Goal: Task Accomplishment & Management: Use online tool/utility

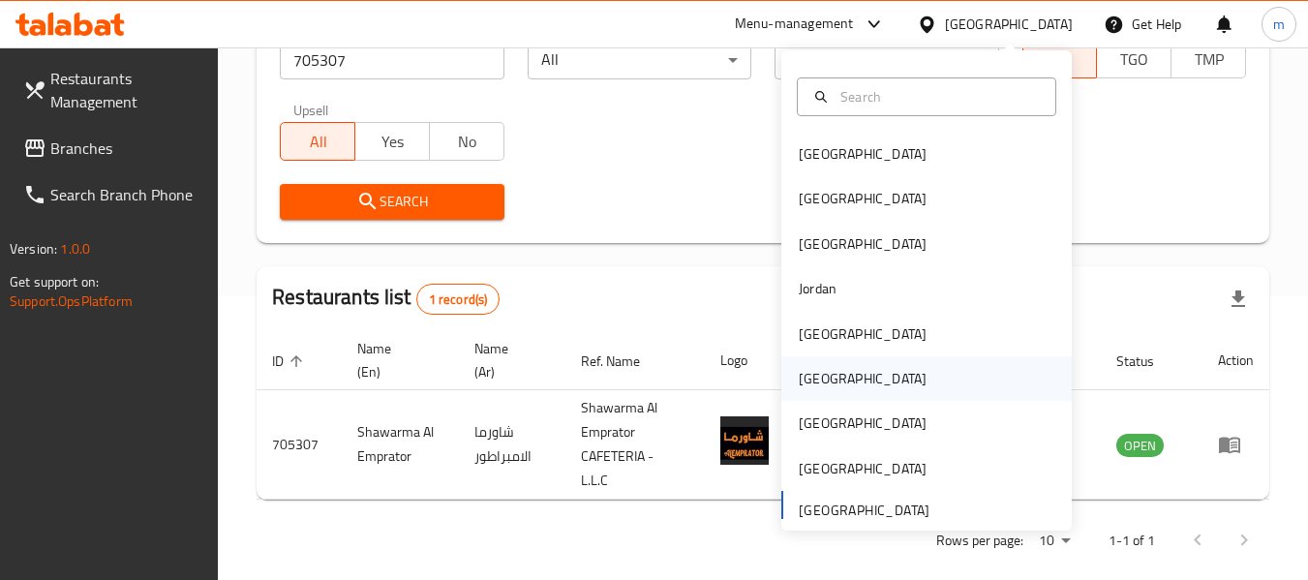
click at [807, 385] on div "Oman" at bounding box center [863, 378] width 128 height 21
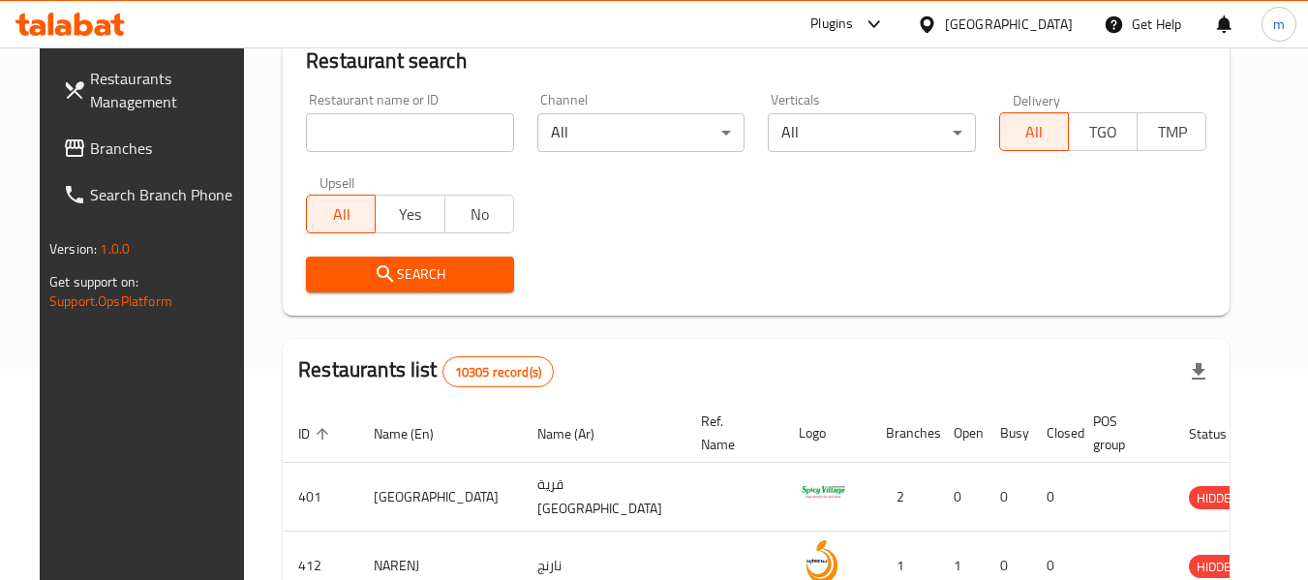
scroll to position [284, 0]
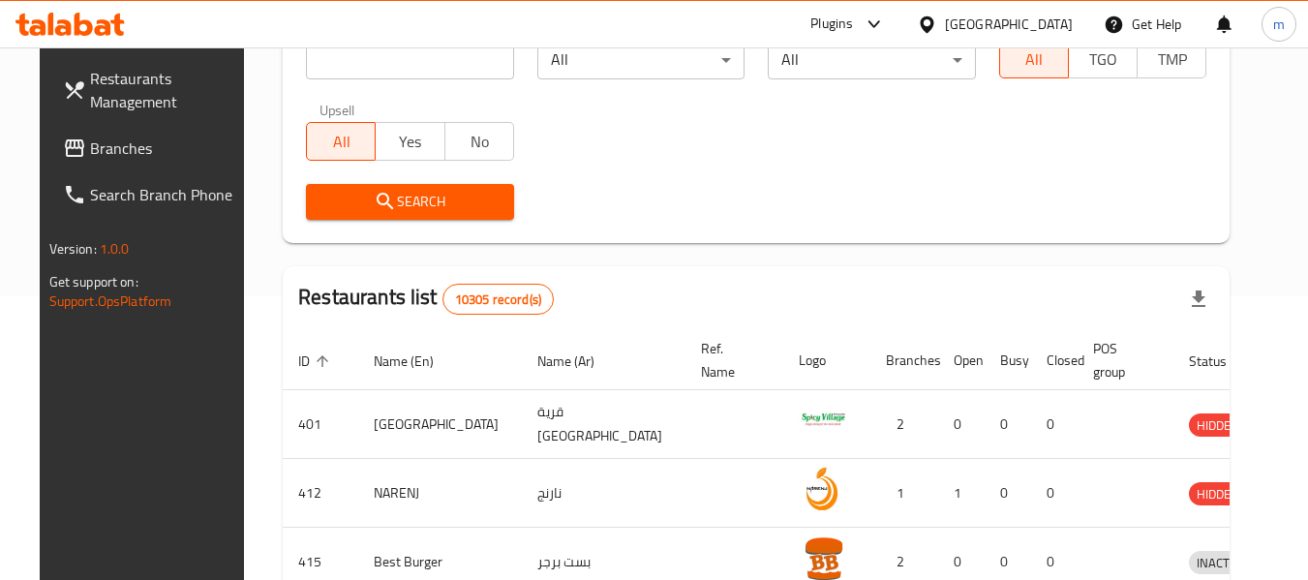
click at [119, 144] on span "Branches" at bounding box center [166, 147] width 153 height 23
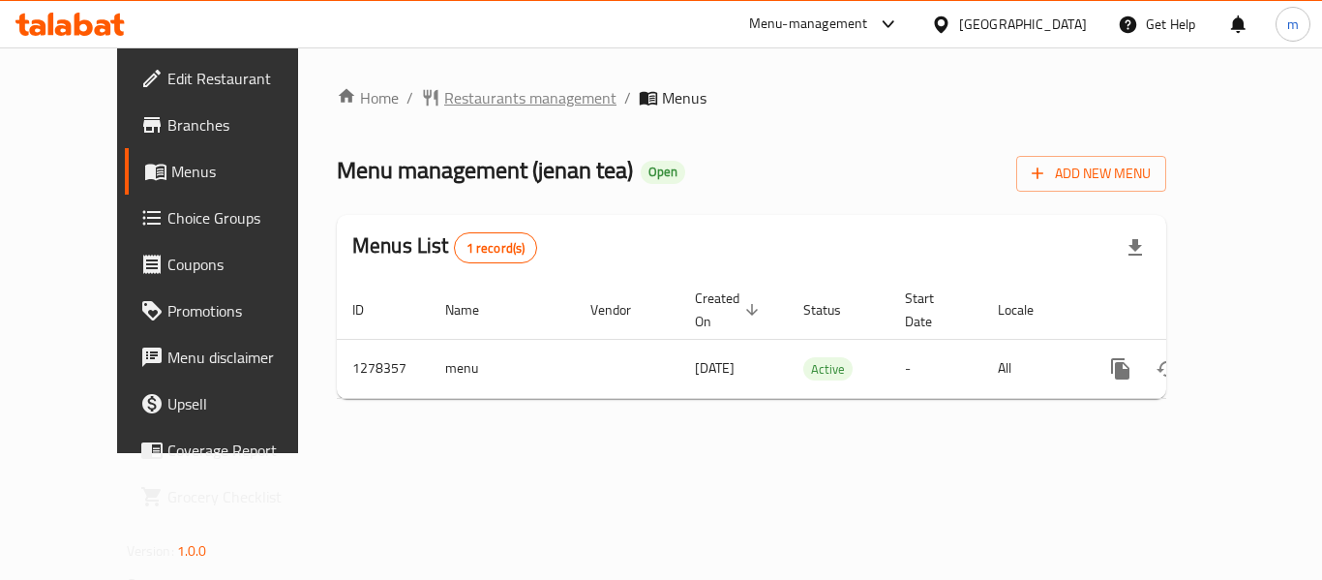
click at [444, 98] on span "Restaurants management" at bounding box center [530, 97] width 172 height 23
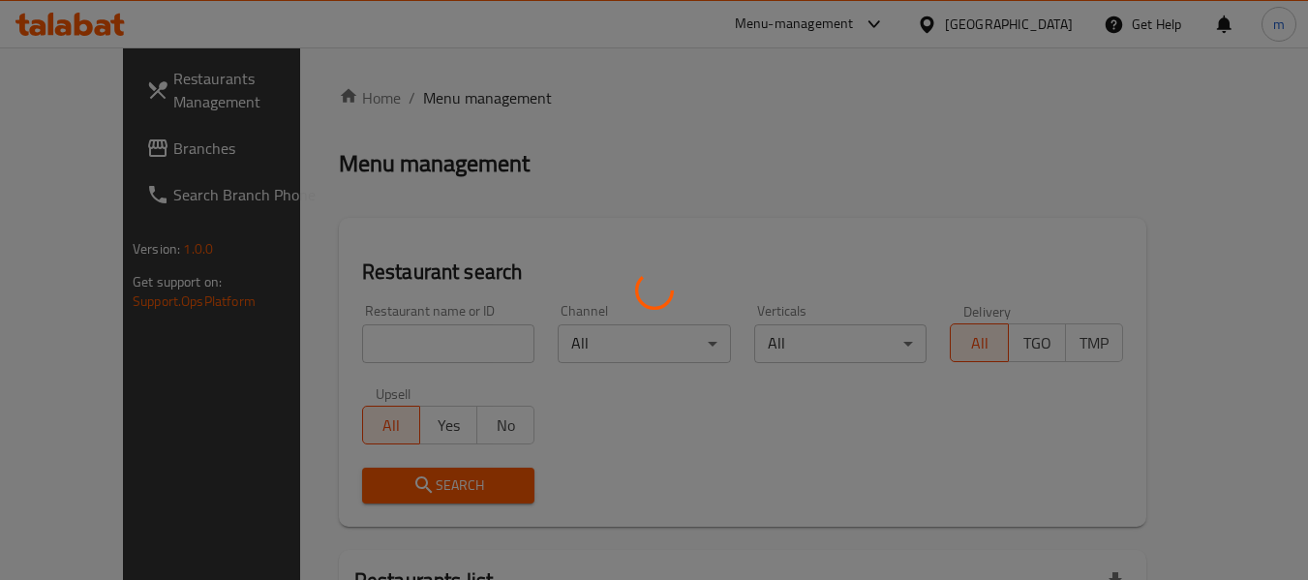
click at [378, 353] on div at bounding box center [654, 290] width 1308 height 580
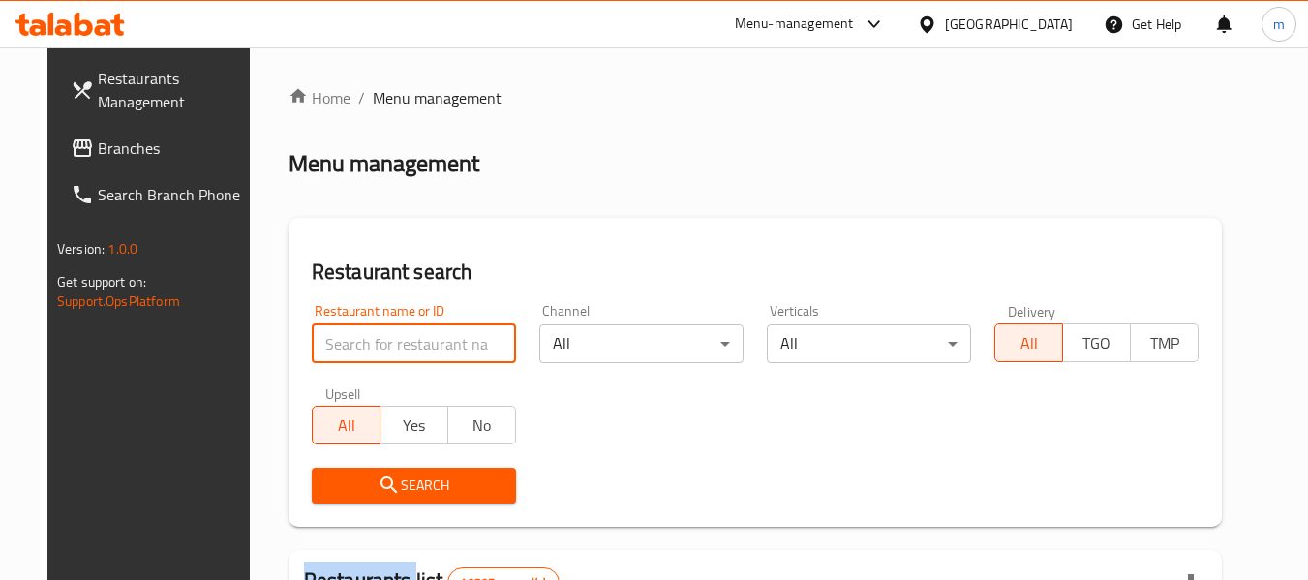
click at [379, 354] on input "search" at bounding box center [414, 343] width 204 height 39
paste input "692914"
type input "692914"
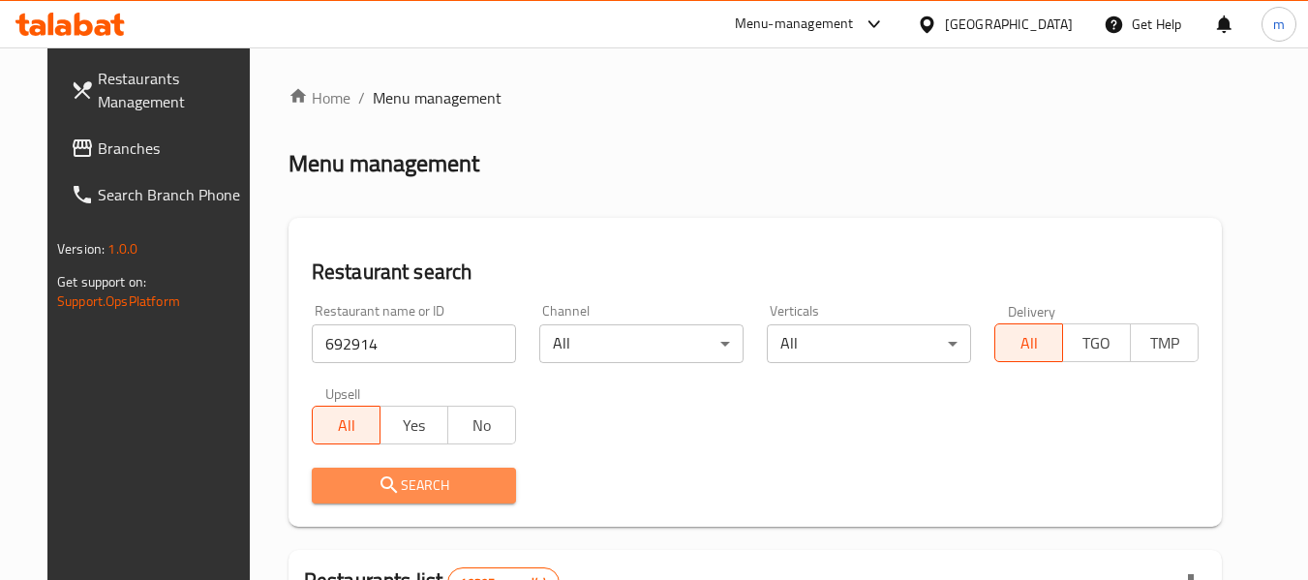
drag, startPoint x: 364, startPoint y: 492, endPoint x: 503, endPoint y: 440, distance: 148.5
click at [378, 493] on icon "submit" at bounding box center [389, 484] width 23 height 23
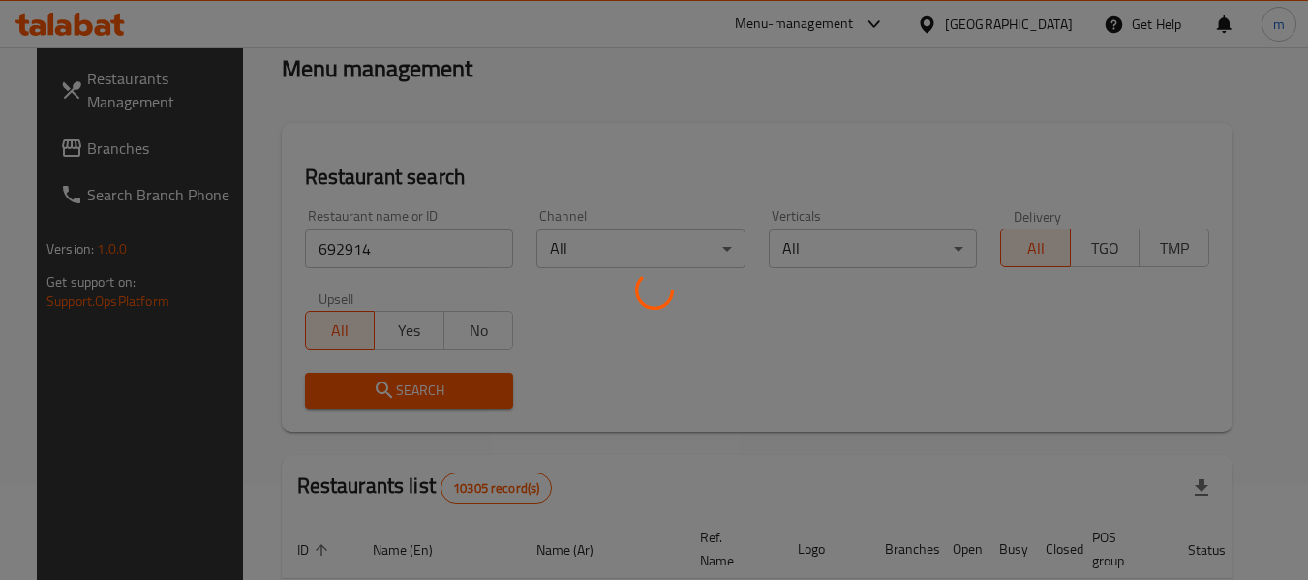
scroll to position [194, 0]
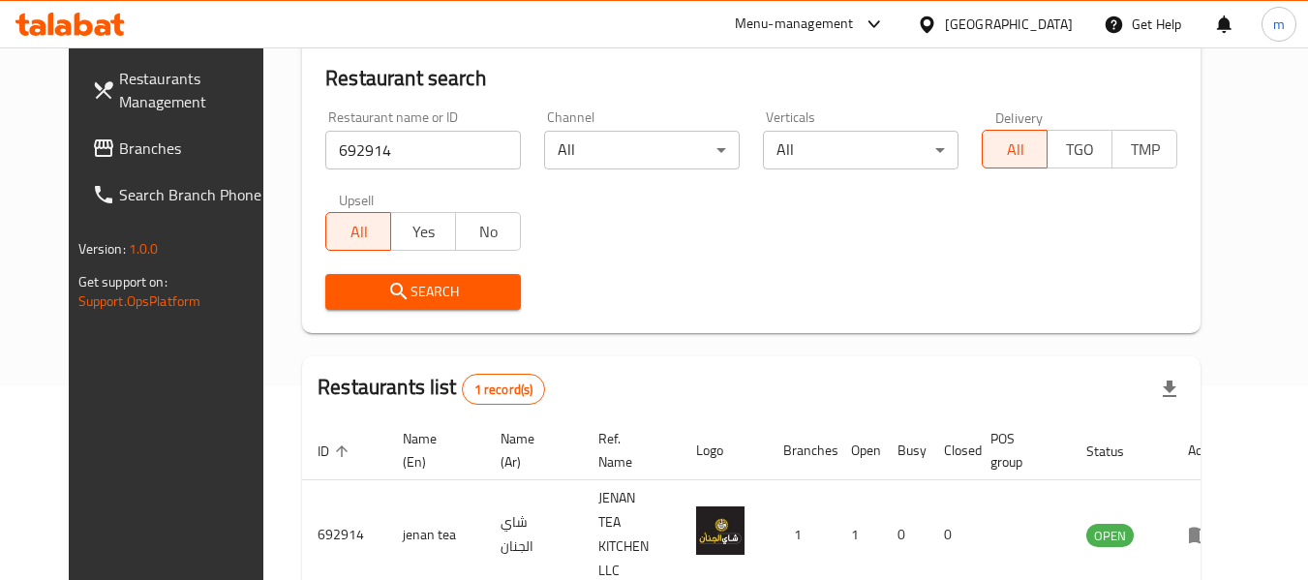
click at [933, 25] on icon at bounding box center [927, 23] width 14 height 16
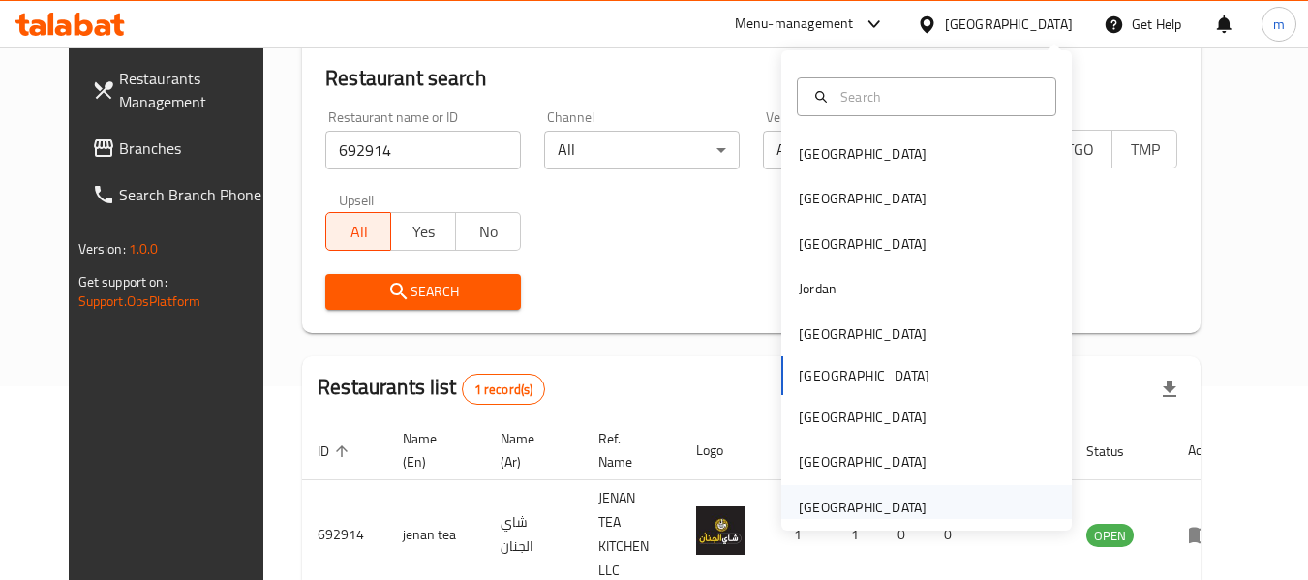
click at [832, 501] on div "[GEOGRAPHIC_DATA]" at bounding box center [863, 507] width 128 height 21
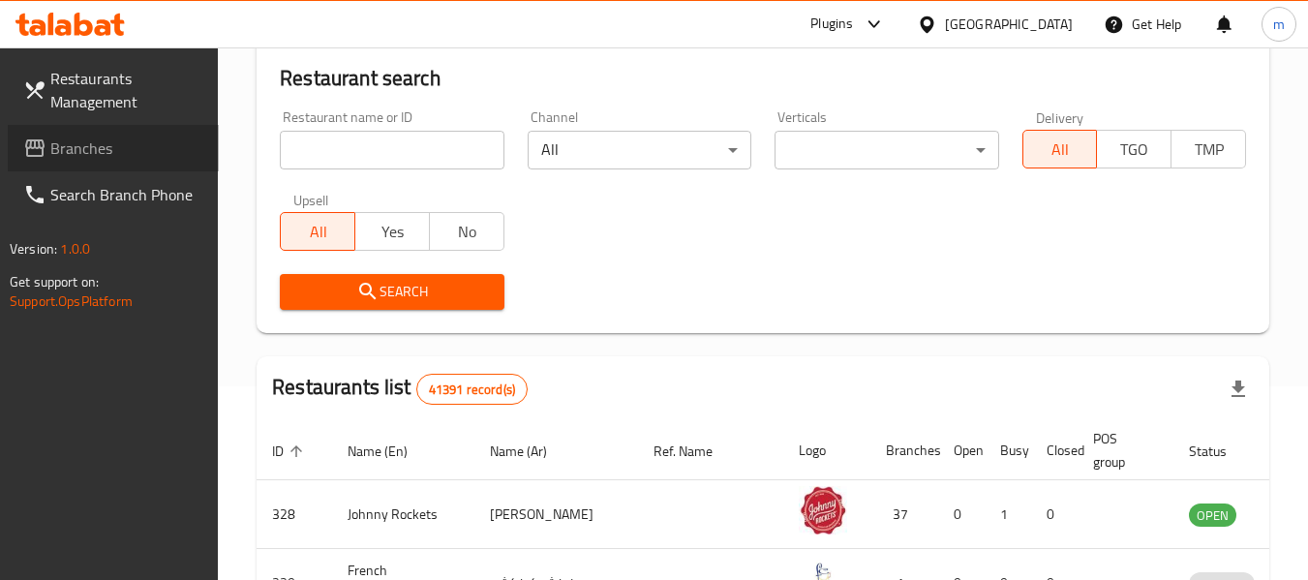
drag, startPoint x: 72, startPoint y: 150, endPoint x: 11, endPoint y: 160, distance: 61.7
click at [72, 150] on span "Branches" at bounding box center [126, 147] width 153 height 23
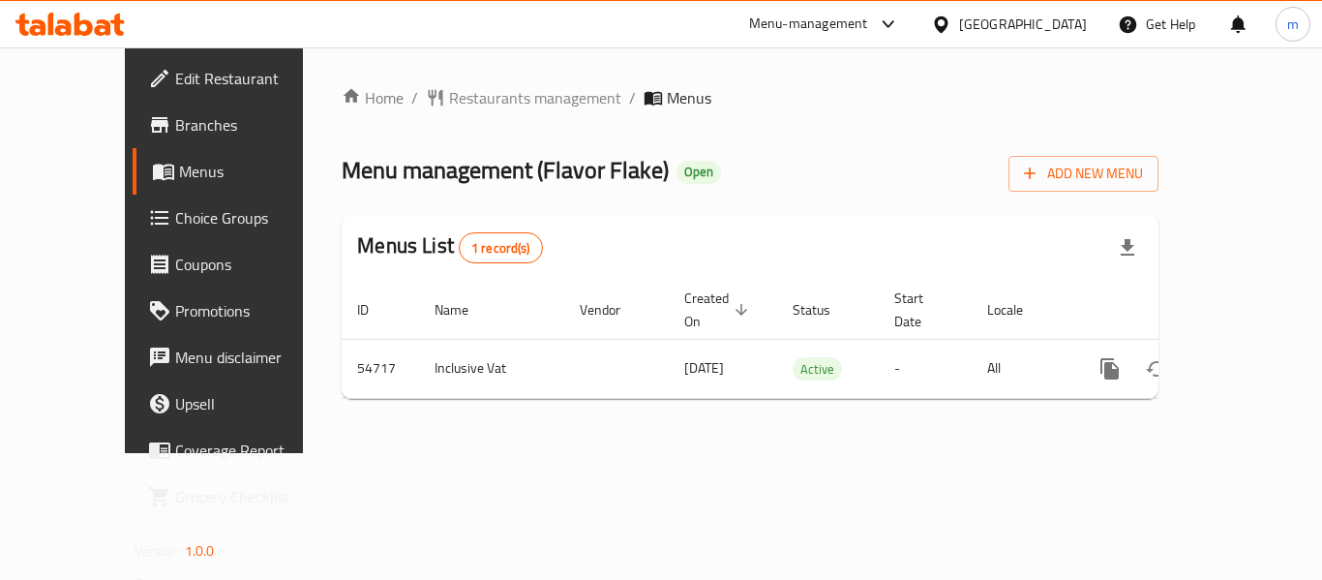
click at [450, 104] on span "Restaurants management" at bounding box center [535, 97] width 172 height 23
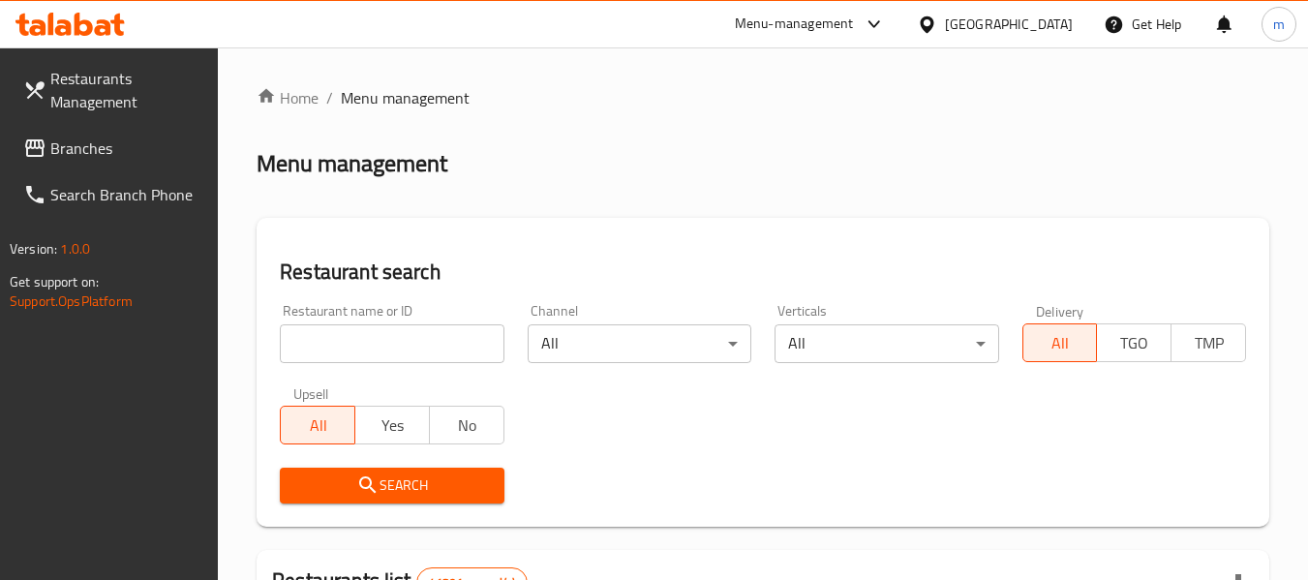
click at [385, 352] on div at bounding box center [654, 290] width 1308 height 580
click at [385, 352] on input "search" at bounding box center [392, 343] width 224 height 39
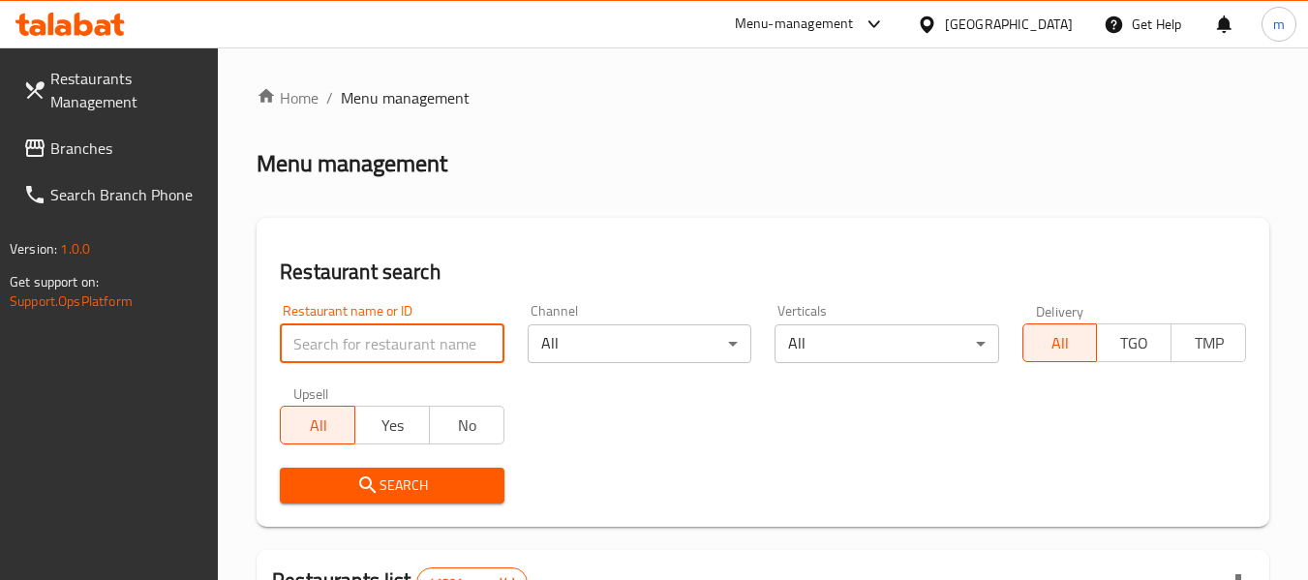
click at [384, 351] on input "search" at bounding box center [392, 343] width 224 height 39
paste input "10686"
type input "10686"
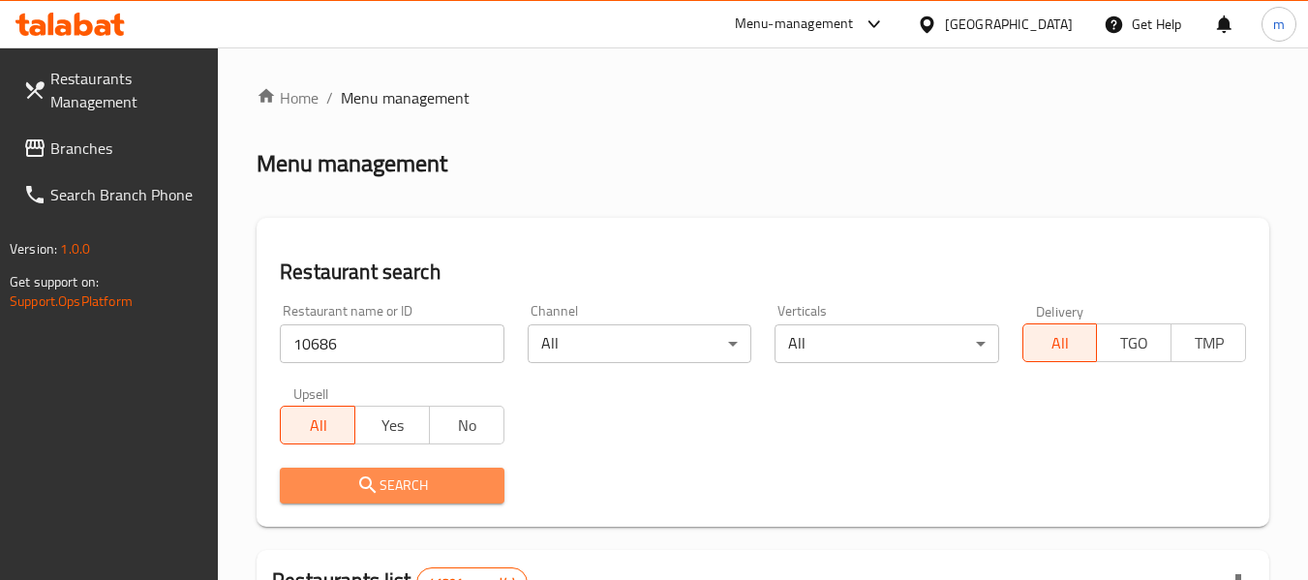
click at [393, 492] on span "Search" at bounding box center [391, 485] width 193 height 24
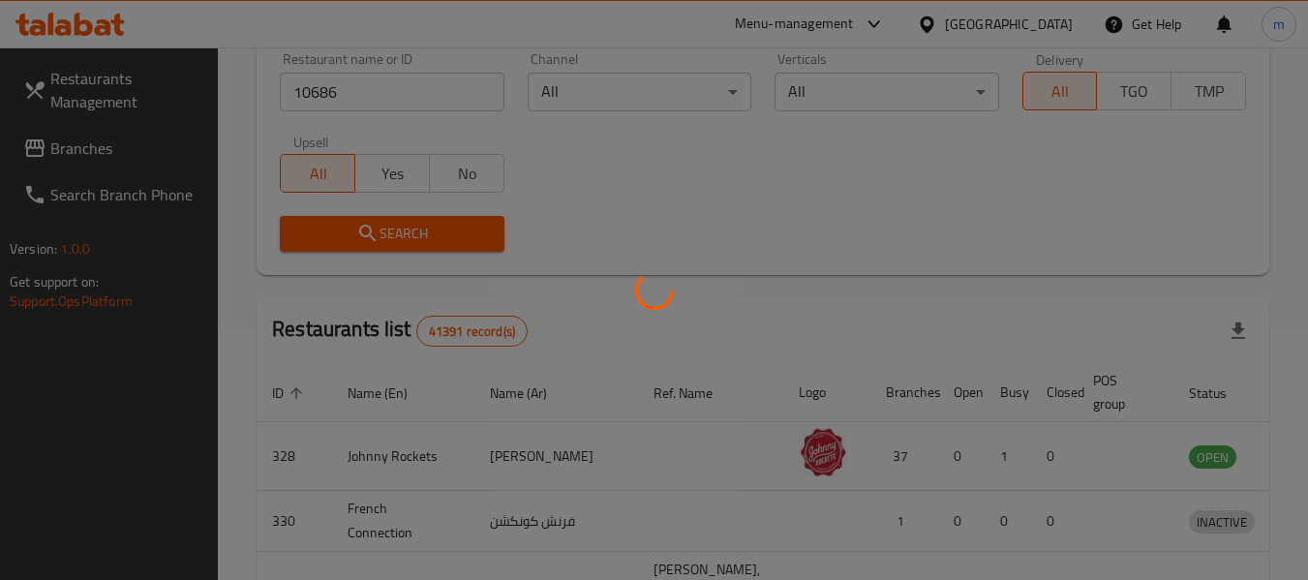
scroll to position [267, 0]
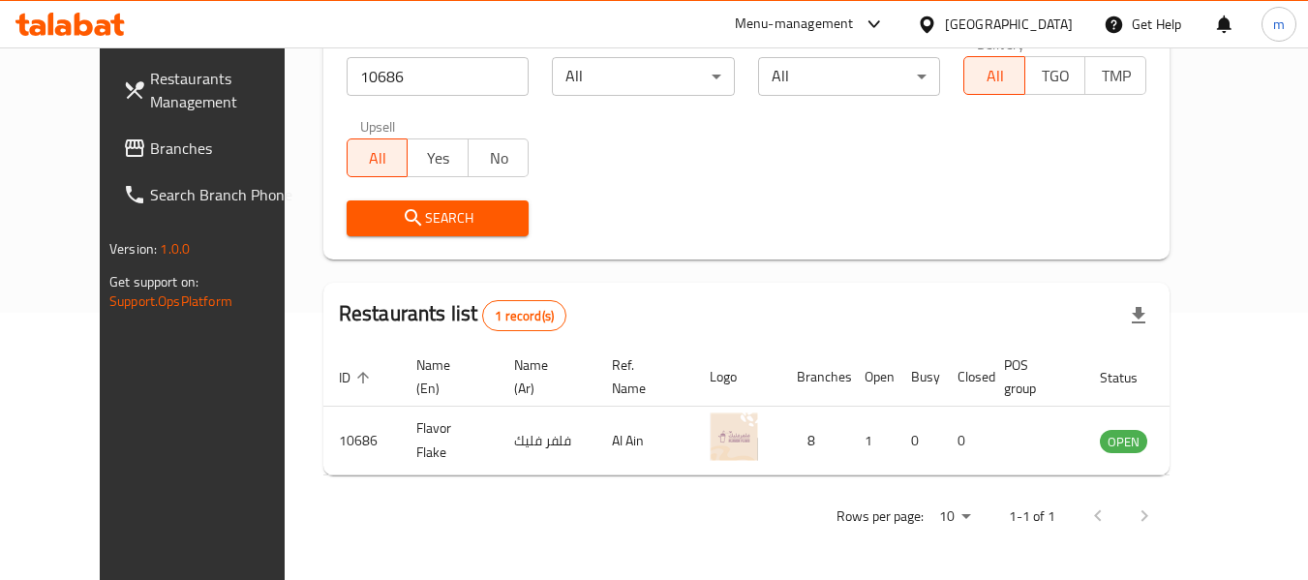
drag, startPoint x: 73, startPoint y: 162, endPoint x: 86, endPoint y: 156, distance: 14.7
click at [150, 160] on span "Branches" at bounding box center [226, 147] width 153 height 23
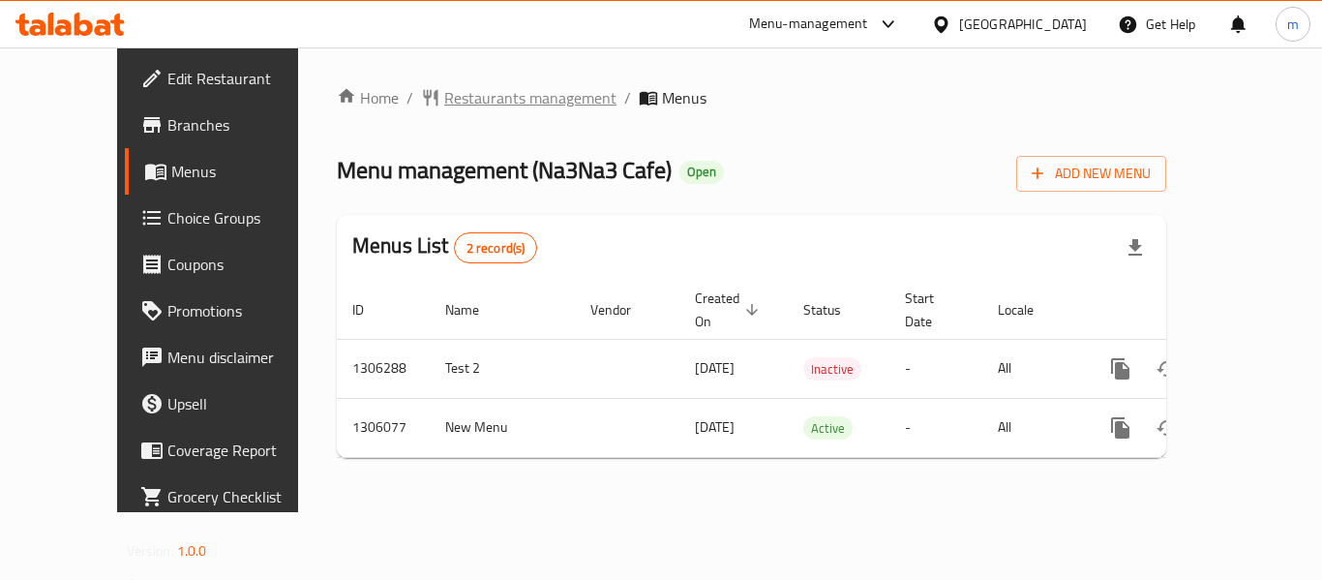
click at [467, 104] on span "Restaurants management" at bounding box center [530, 97] width 172 height 23
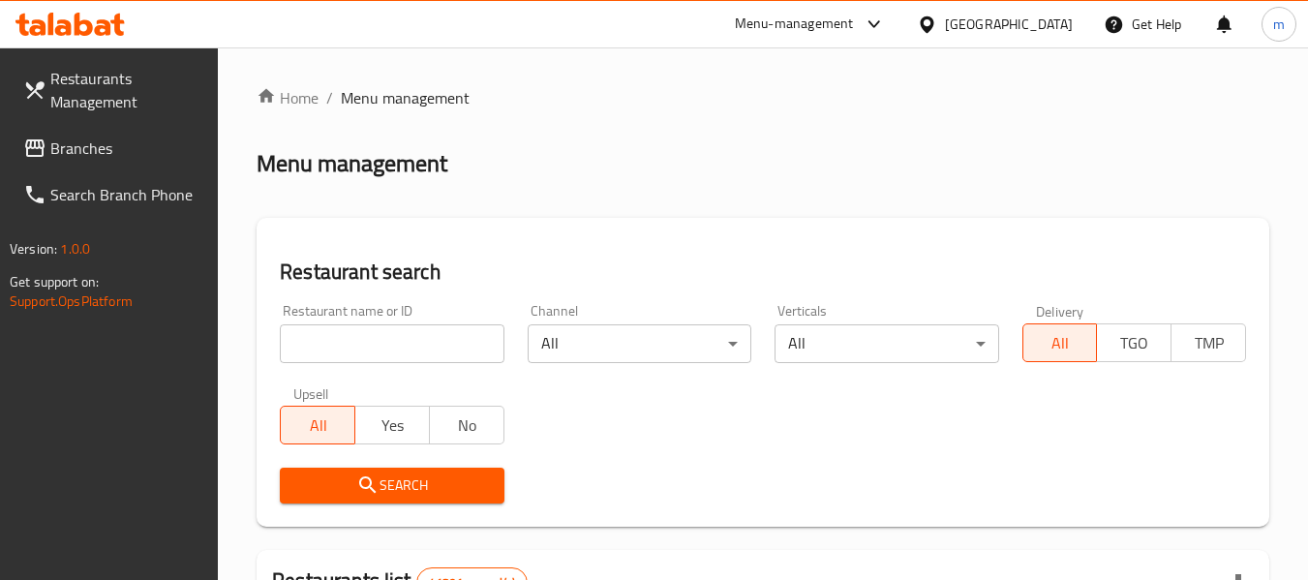
click at [379, 350] on input "search" at bounding box center [392, 343] width 224 height 39
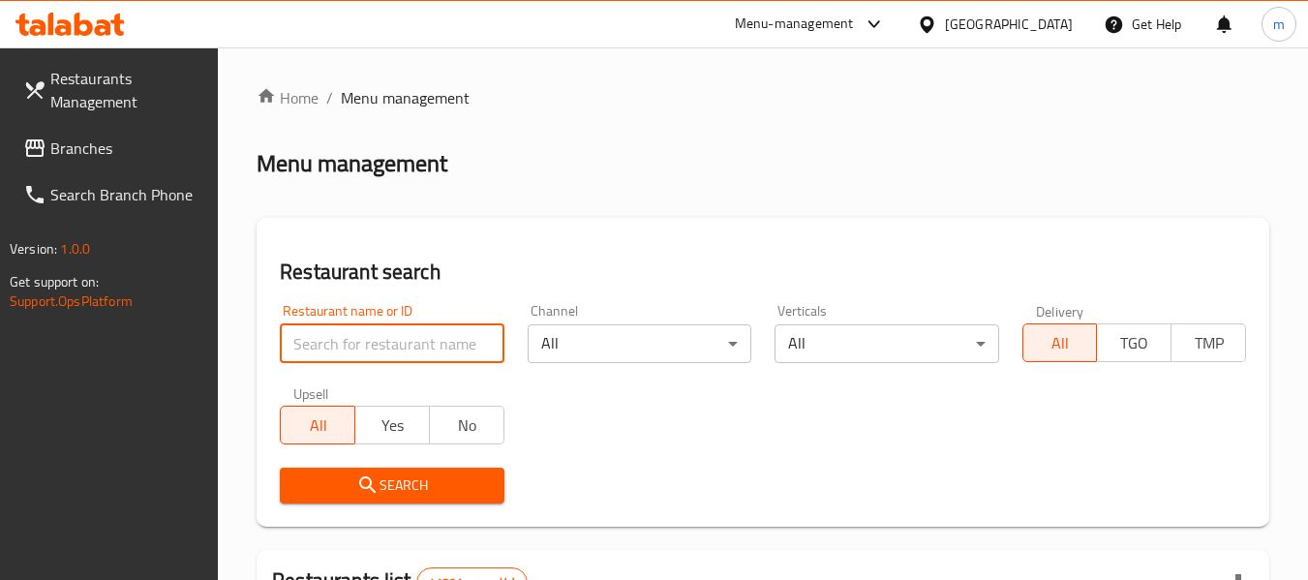
paste input "703656"
type input "703656"
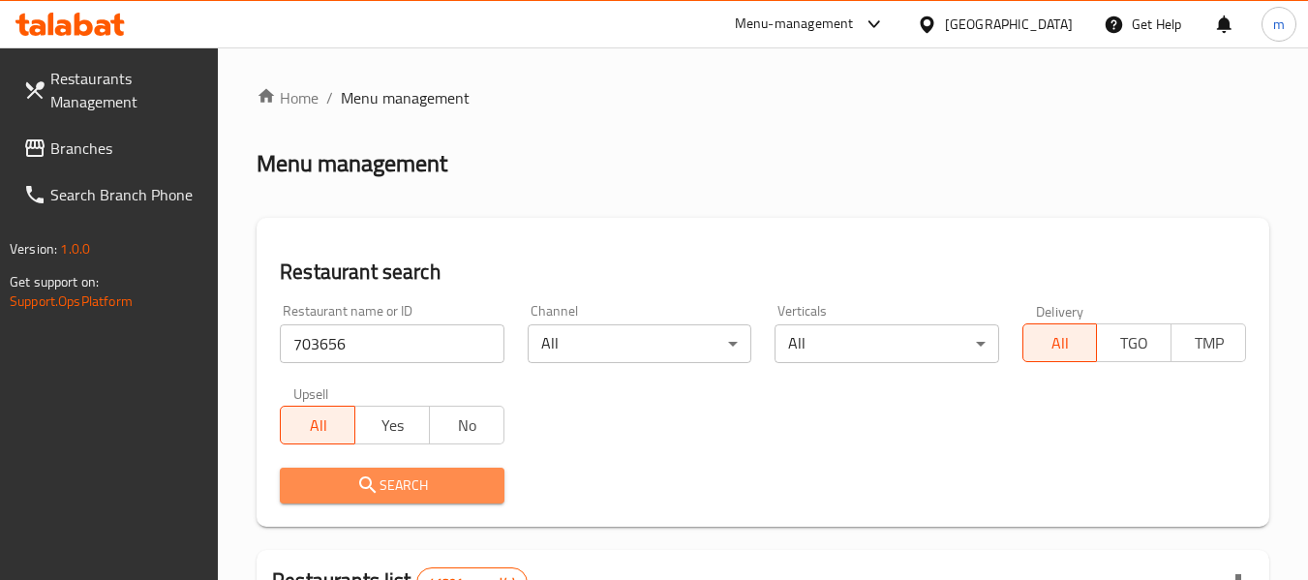
click at [408, 483] on span "Search" at bounding box center [391, 485] width 193 height 24
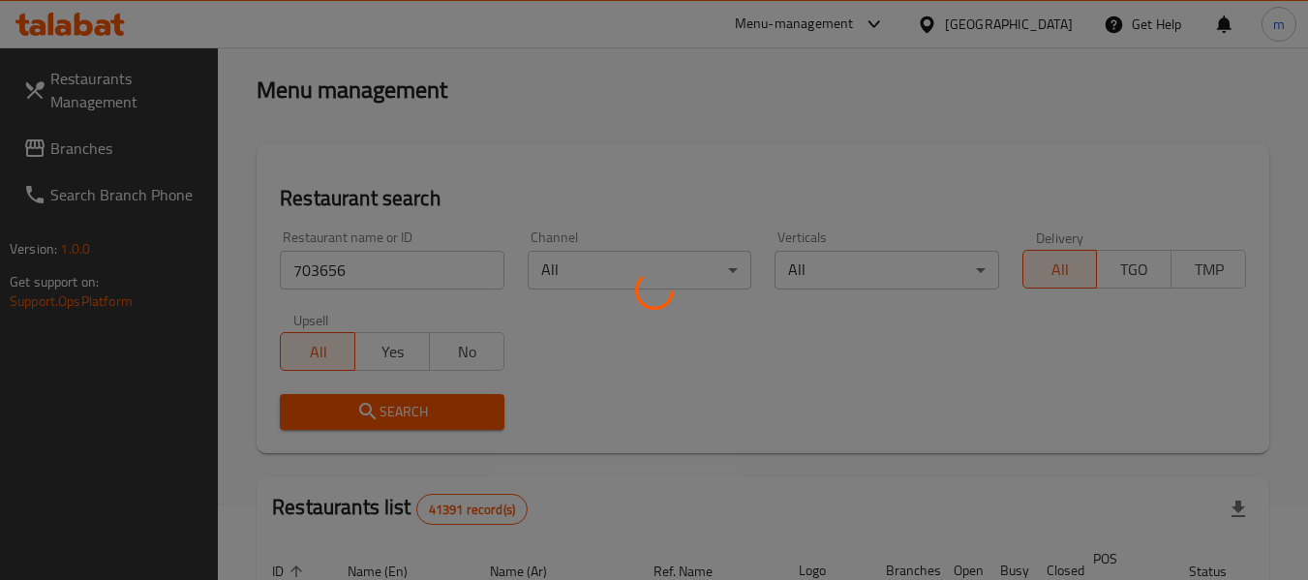
scroll to position [267, 0]
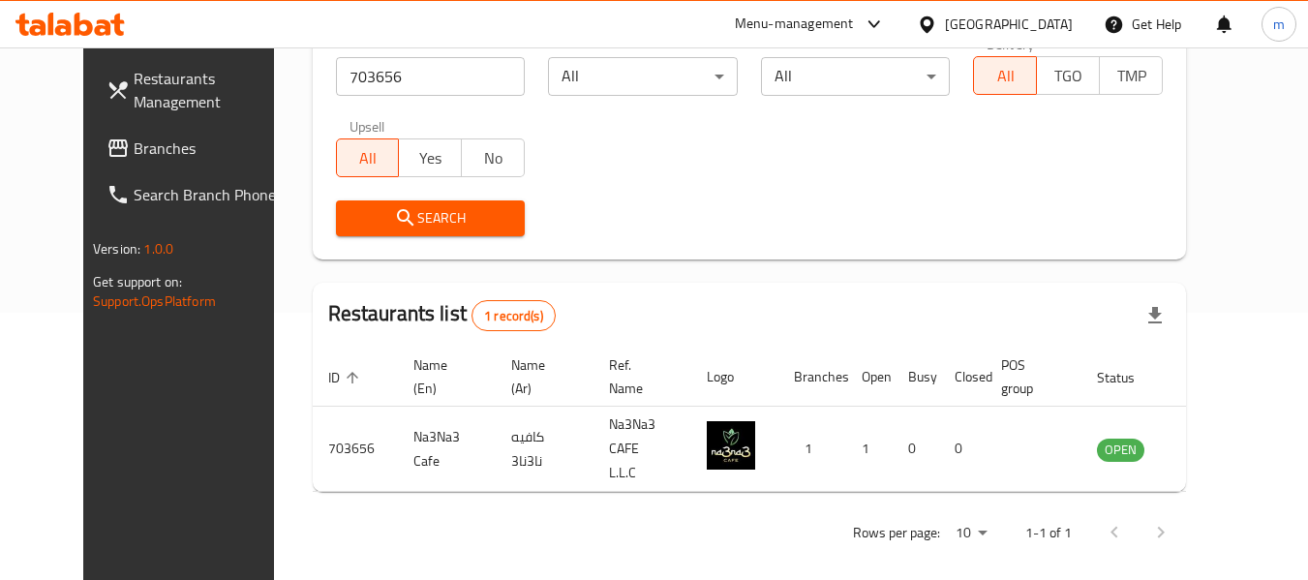
drag, startPoint x: 113, startPoint y: 154, endPoint x: 131, endPoint y: 152, distance: 17.5
click at [134, 154] on span "Branches" at bounding box center [210, 147] width 153 height 23
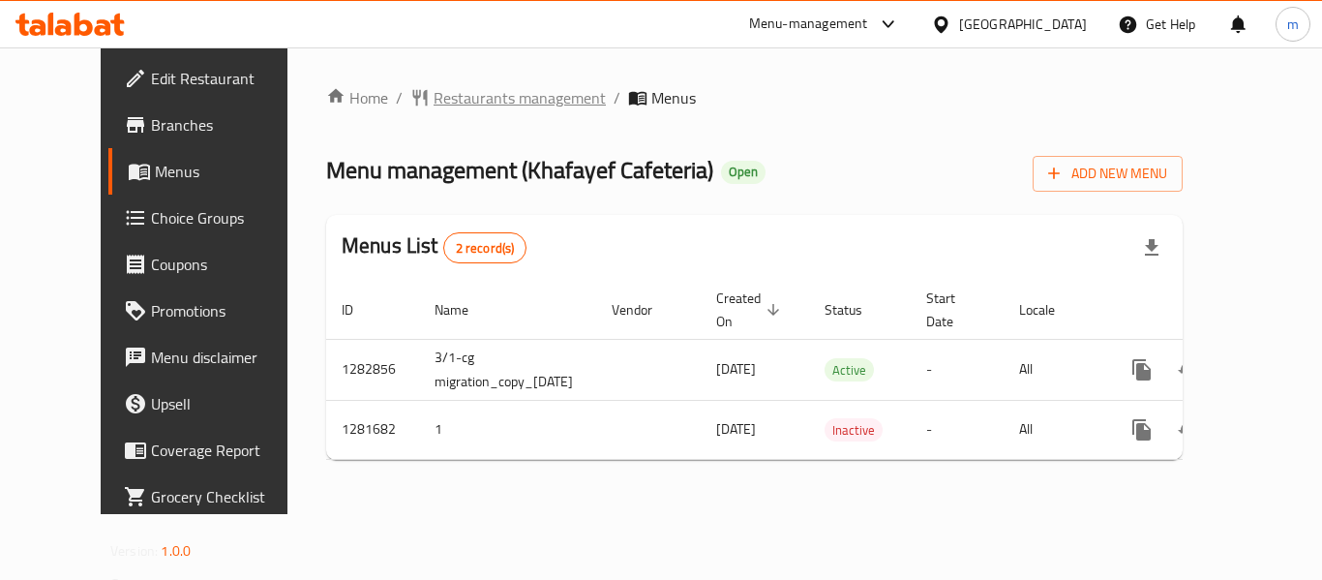
click at [466, 90] on span "Restaurants management" at bounding box center [520, 97] width 172 height 23
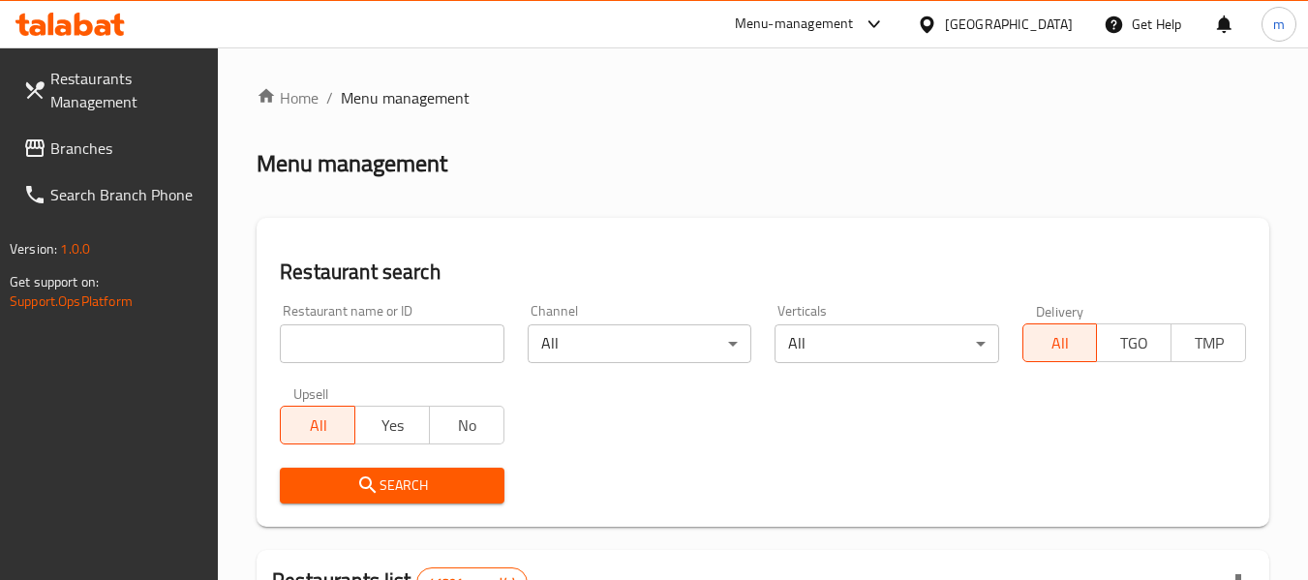
drag, startPoint x: 337, startPoint y: 349, endPoint x: 346, endPoint y: 333, distance: 18.6
click at [338, 349] on input "search" at bounding box center [392, 343] width 224 height 39
paste input "694513"
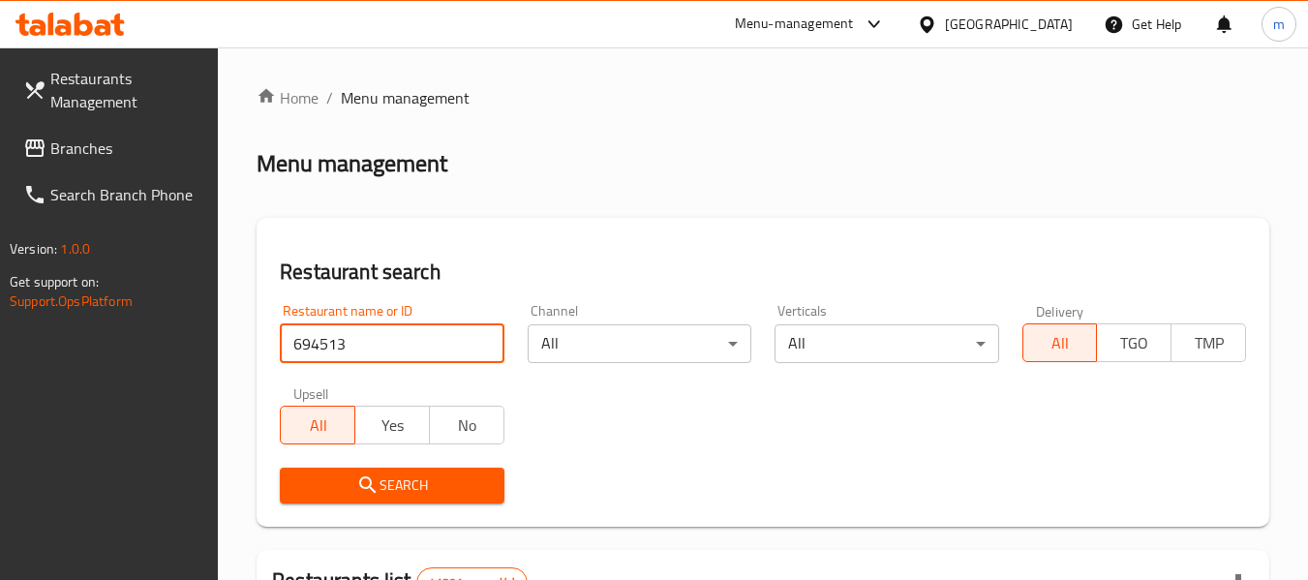
type input "694513"
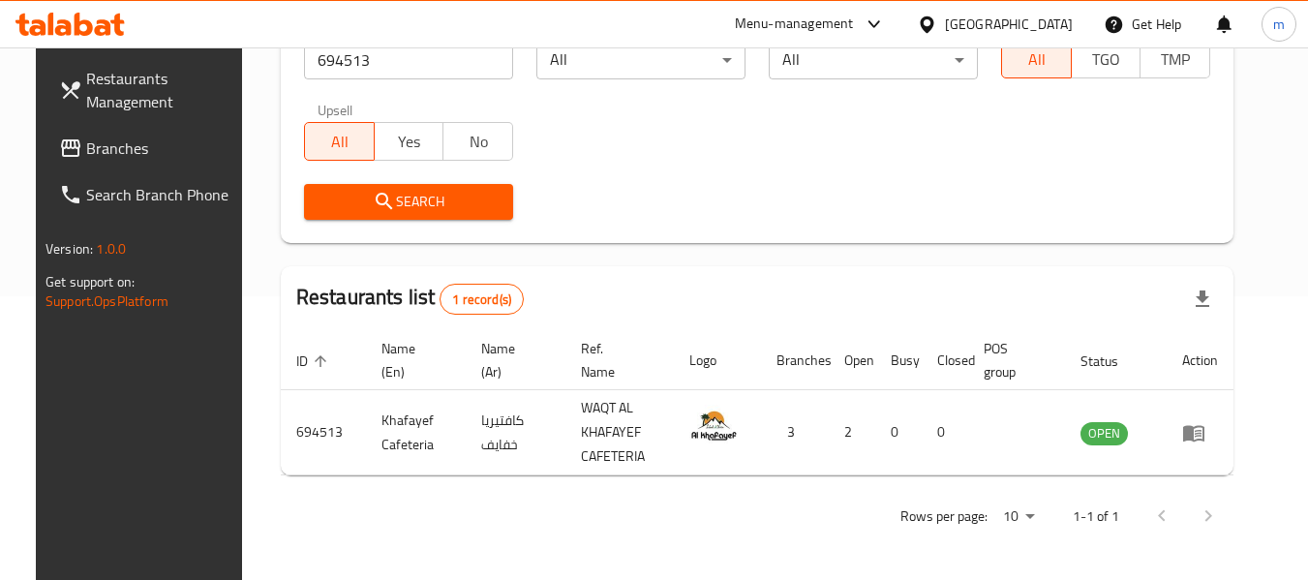
scroll to position [284, 0]
click at [934, 29] on icon at bounding box center [927, 25] width 20 height 20
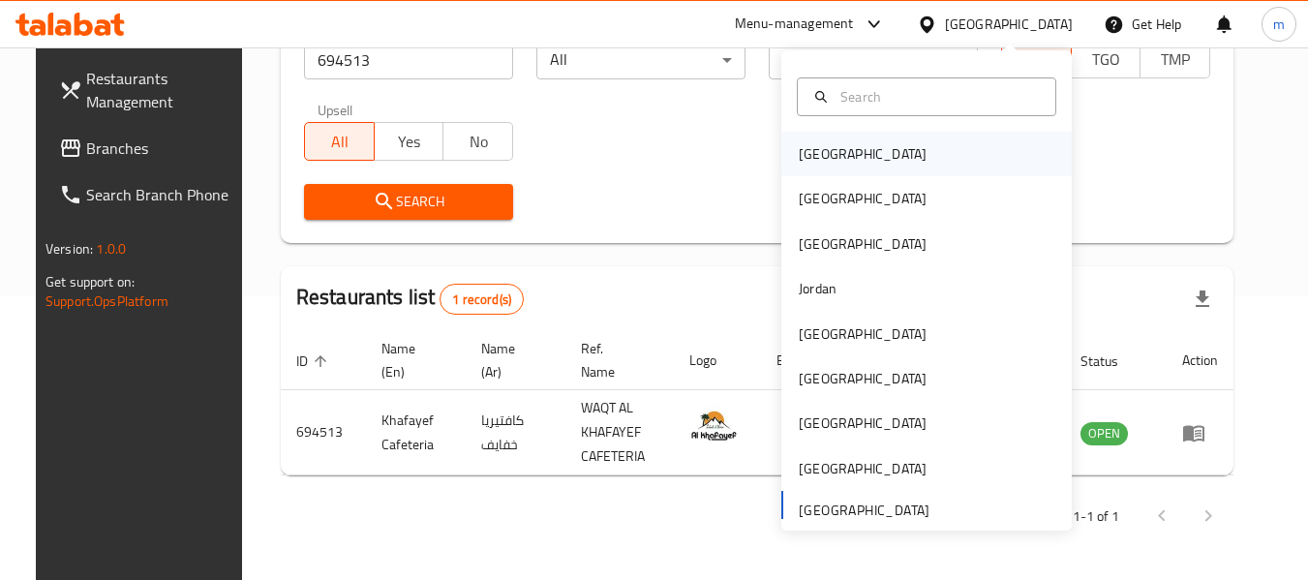
click at [808, 158] on div "[GEOGRAPHIC_DATA]" at bounding box center [863, 153] width 128 height 21
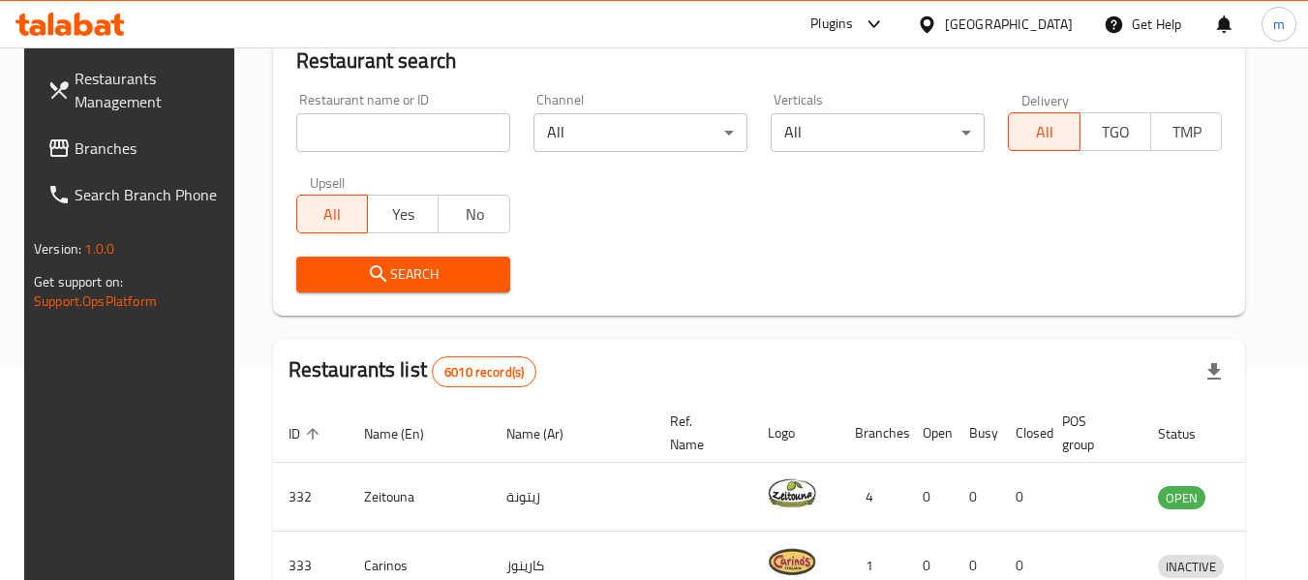
scroll to position [284, 0]
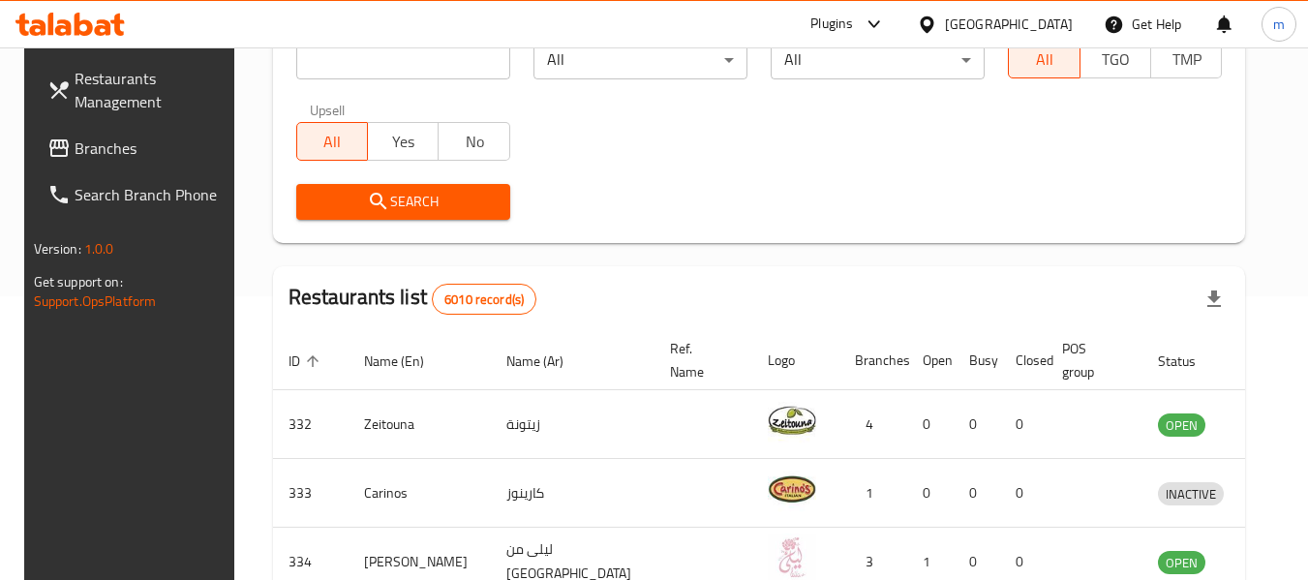
click at [75, 149] on span "Branches" at bounding box center [151, 147] width 153 height 23
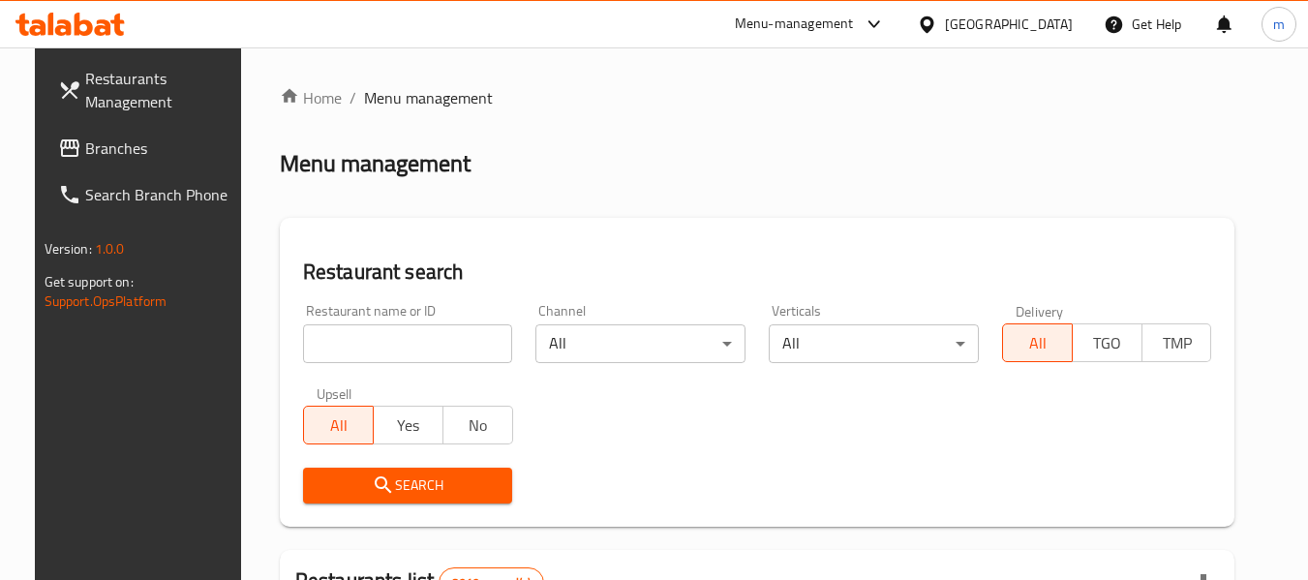
click at [378, 339] on div at bounding box center [654, 290] width 1308 height 580
drag, startPoint x: 378, startPoint y: 339, endPoint x: 370, endPoint y: 345, distance: 10.5
click at [375, 341] on input "search" at bounding box center [408, 343] width 210 height 39
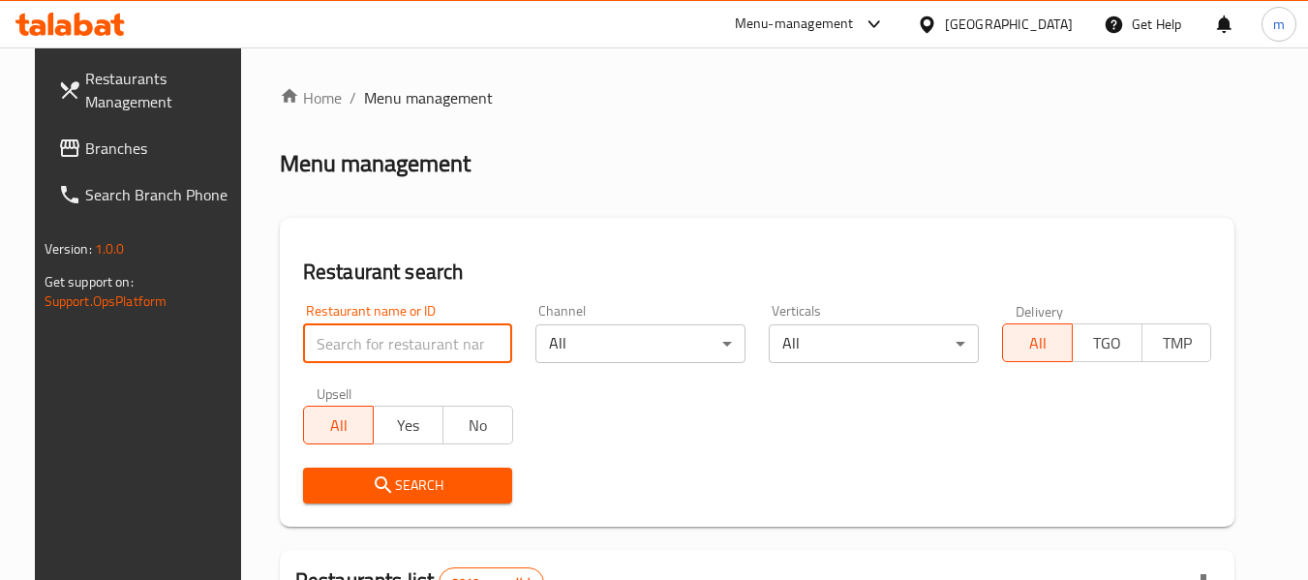
click at [365, 347] on input "search" at bounding box center [408, 343] width 210 height 39
paste input "704812"
type input "704812"
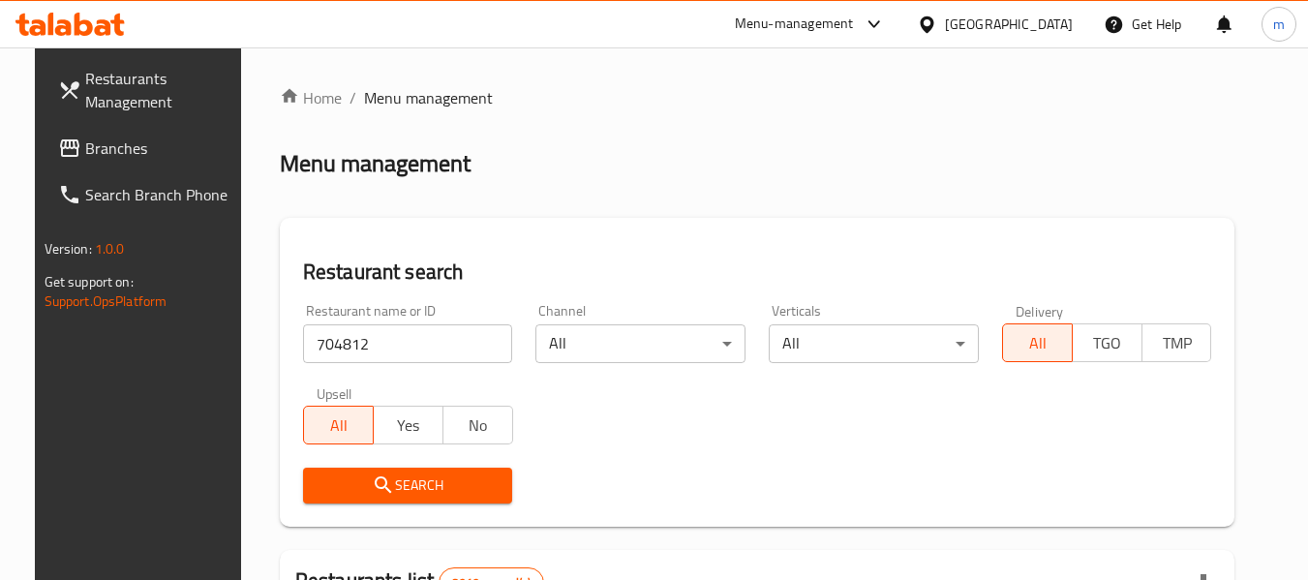
drag, startPoint x: 382, startPoint y: 488, endPoint x: 452, endPoint y: 449, distance: 79.7
click at [384, 487] on span "Search" at bounding box center [407, 485] width 179 height 24
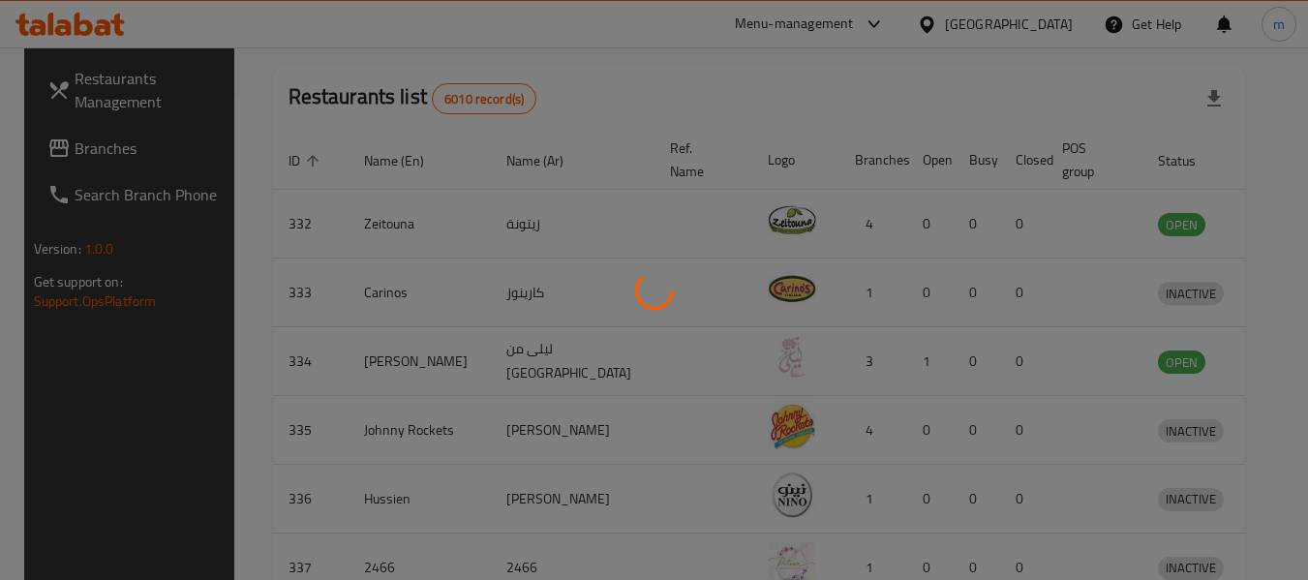
scroll to position [267, 0]
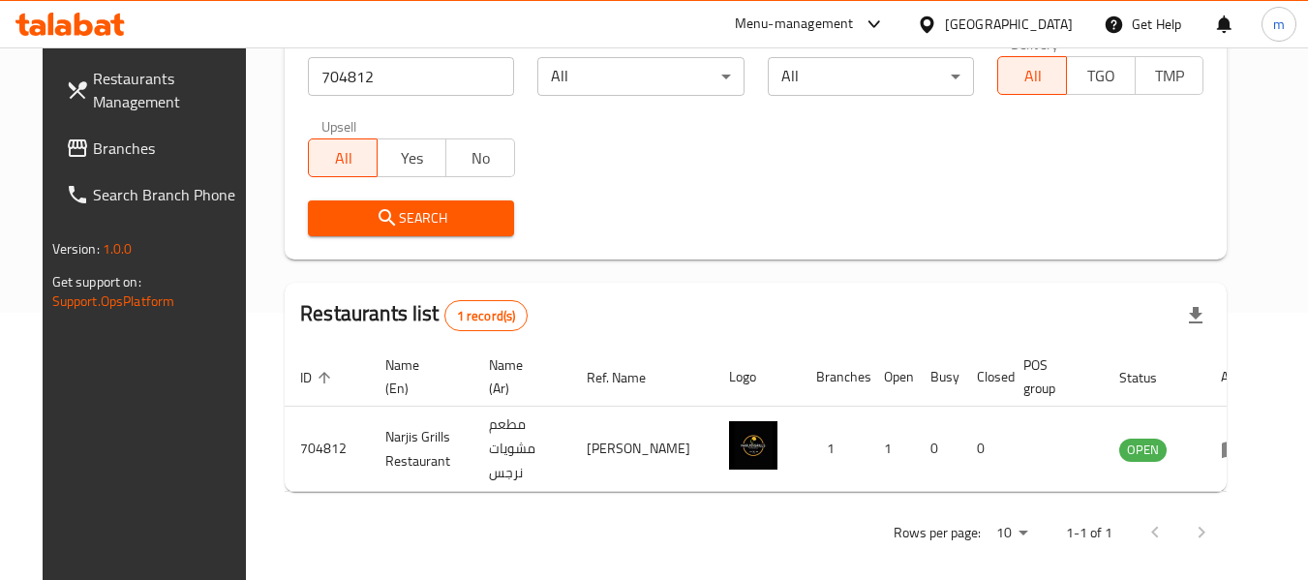
click at [159, 437] on div "Restaurants Management Branches Search Branch Phone Version: 1.0.0 Get support …" at bounding box center [152, 337] width 219 height 580
click at [160, 432] on div "Restaurants Management Branches Search Branch Phone Version: 1.0.0 Get support …" at bounding box center [152, 337] width 219 height 580
click at [104, 434] on div "Restaurants Management Branches Search Branch Phone Version: 1.0.0 Get support …" at bounding box center [152, 337] width 219 height 580
click at [937, 21] on icon at bounding box center [927, 25] width 20 height 20
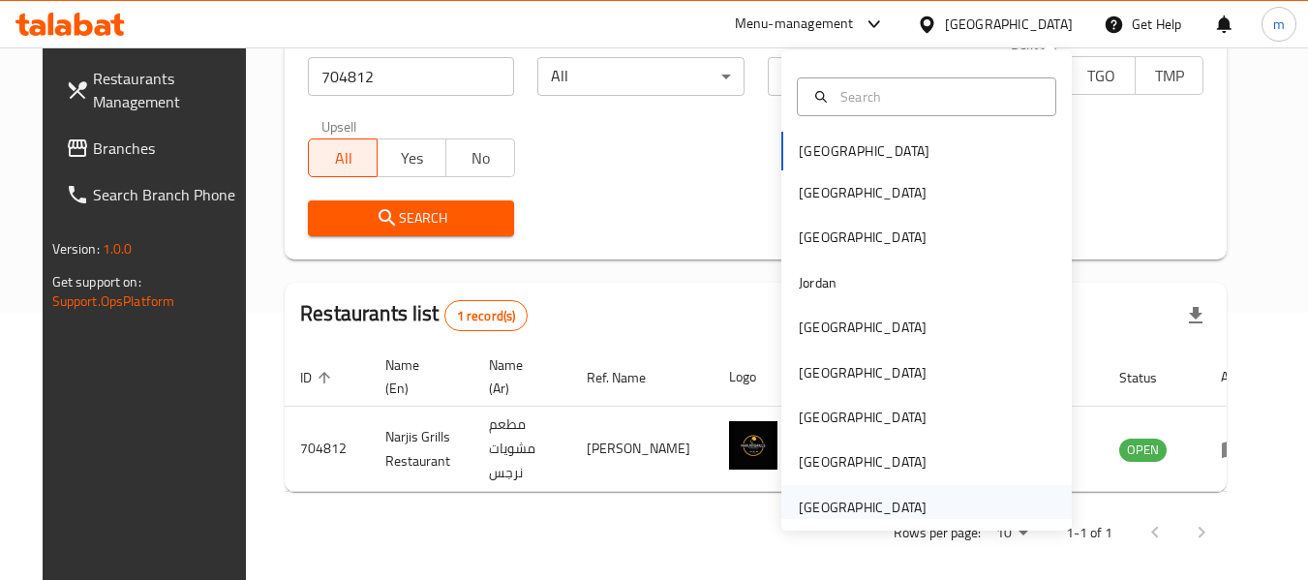
click at [814, 502] on div "[GEOGRAPHIC_DATA]" at bounding box center [863, 507] width 128 height 21
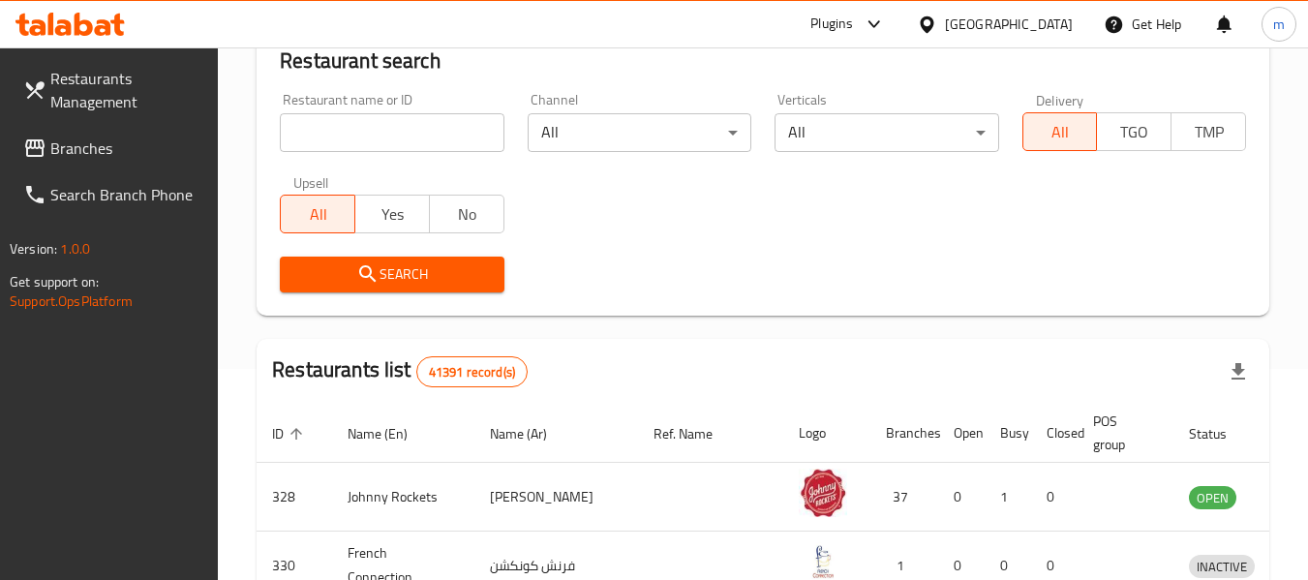
scroll to position [267, 0]
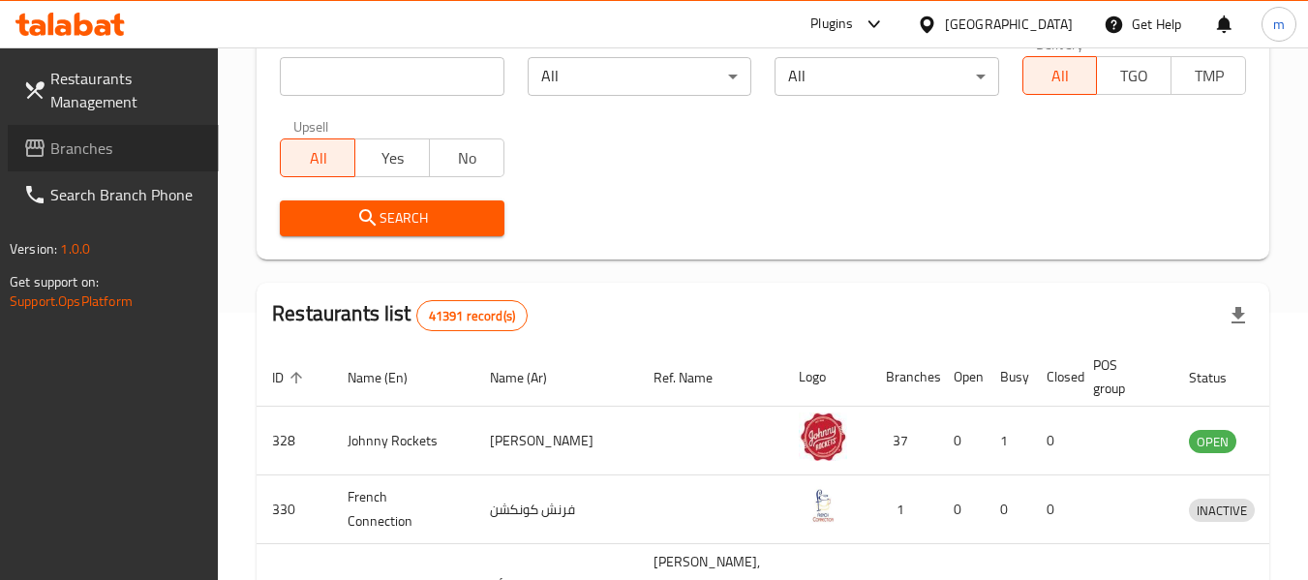
click at [108, 158] on span "Branches" at bounding box center [126, 147] width 153 height 23
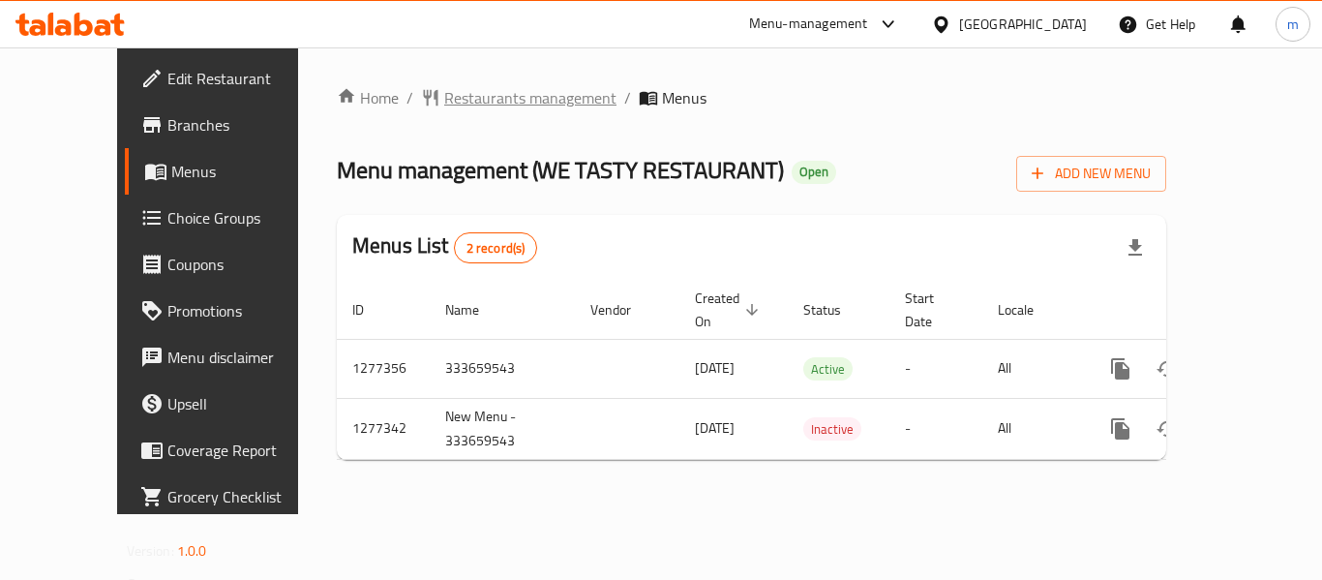
click at [444, 109] on span "Restaurants management" at bounding box center [530, 97] width 172 height 23
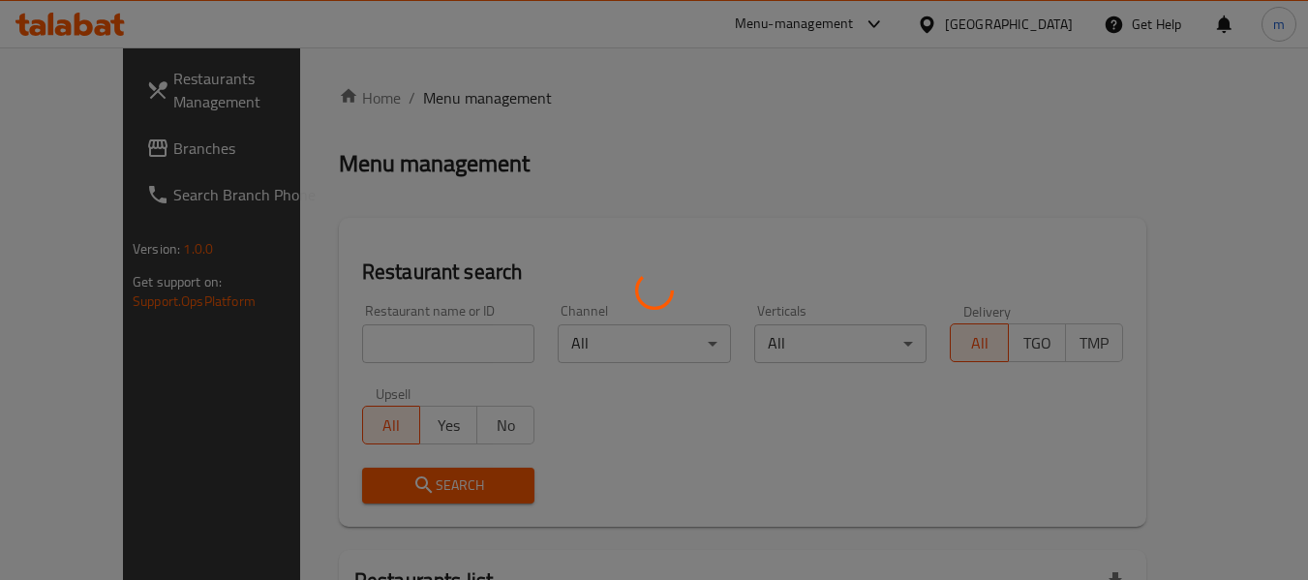
click at [380, 347] on div at bounding box center [654, 290] width 1308 height 580
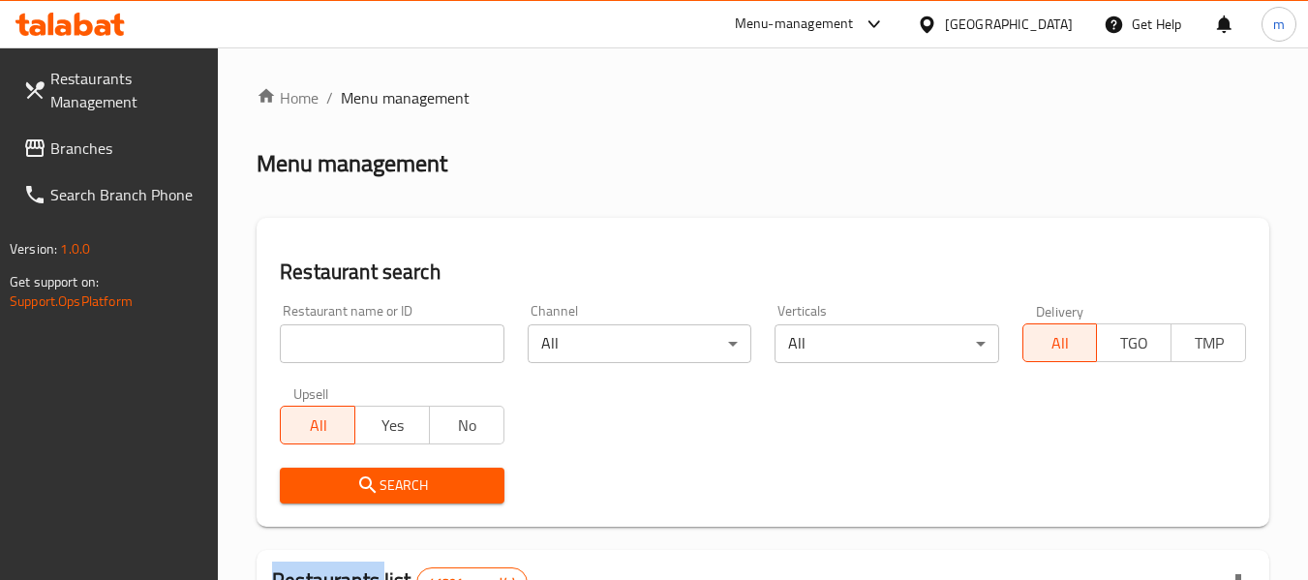
click at [380, 347] on div at bounding box center [654, 290] width 1308 height 580
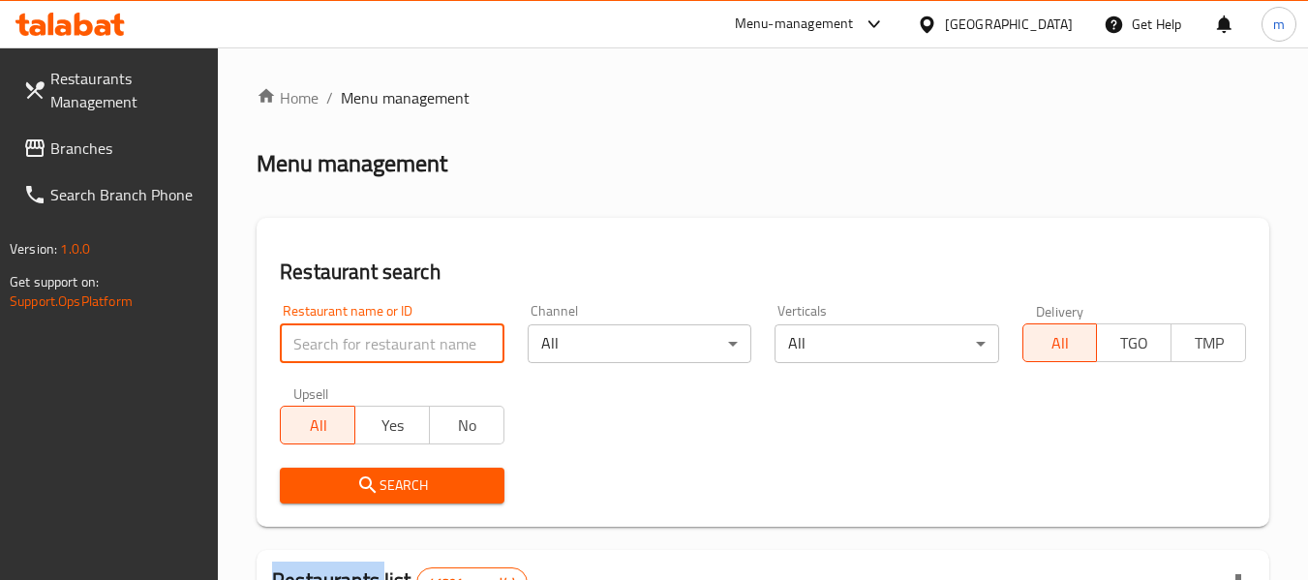
click at [380, 347] on input "search" at bounding box center [392, 343] width 224 height 39
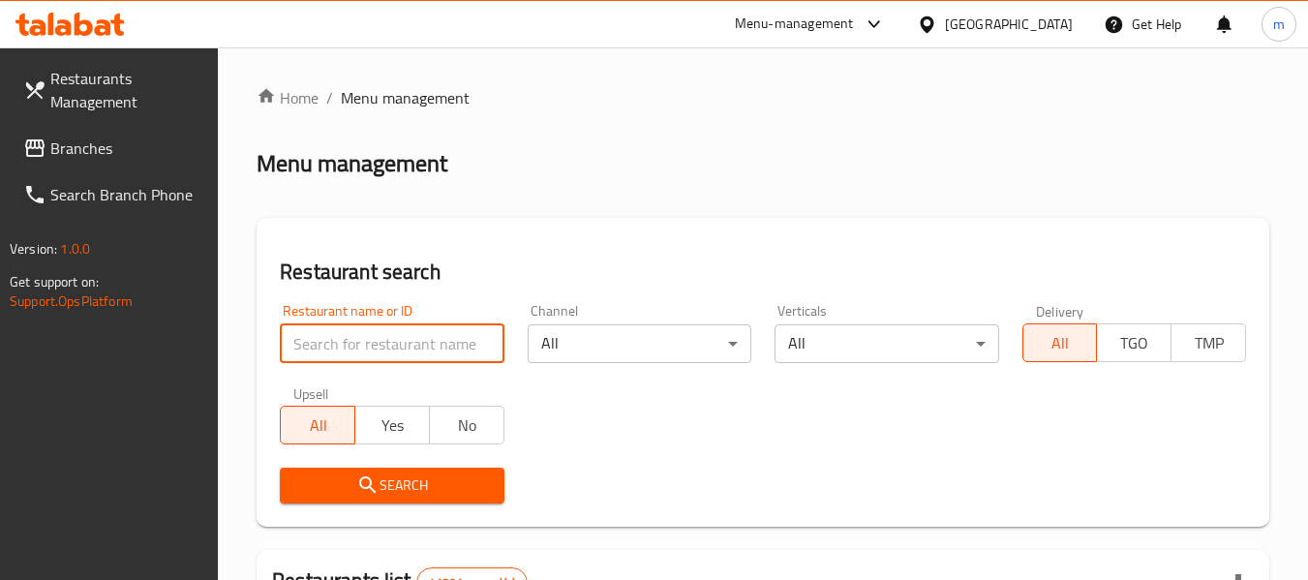
paste input "692414"
type input "692414"
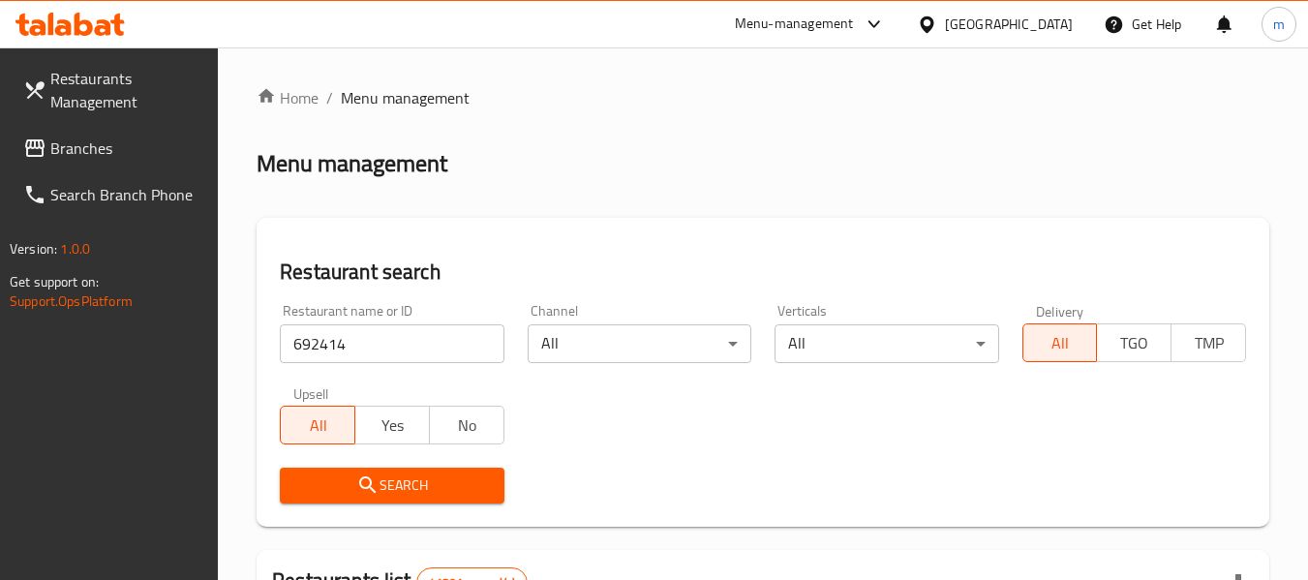
click at [375, 477] on icon "submit" at bounding box center [367, 484] width 23 height 23
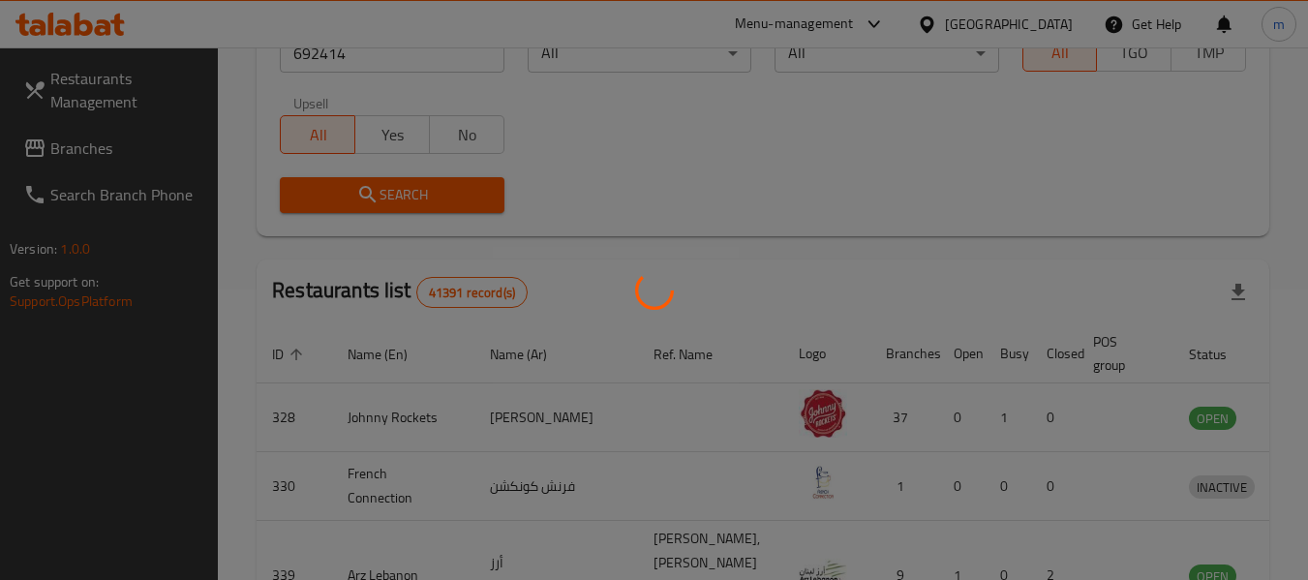
scroll to position [267, 0]
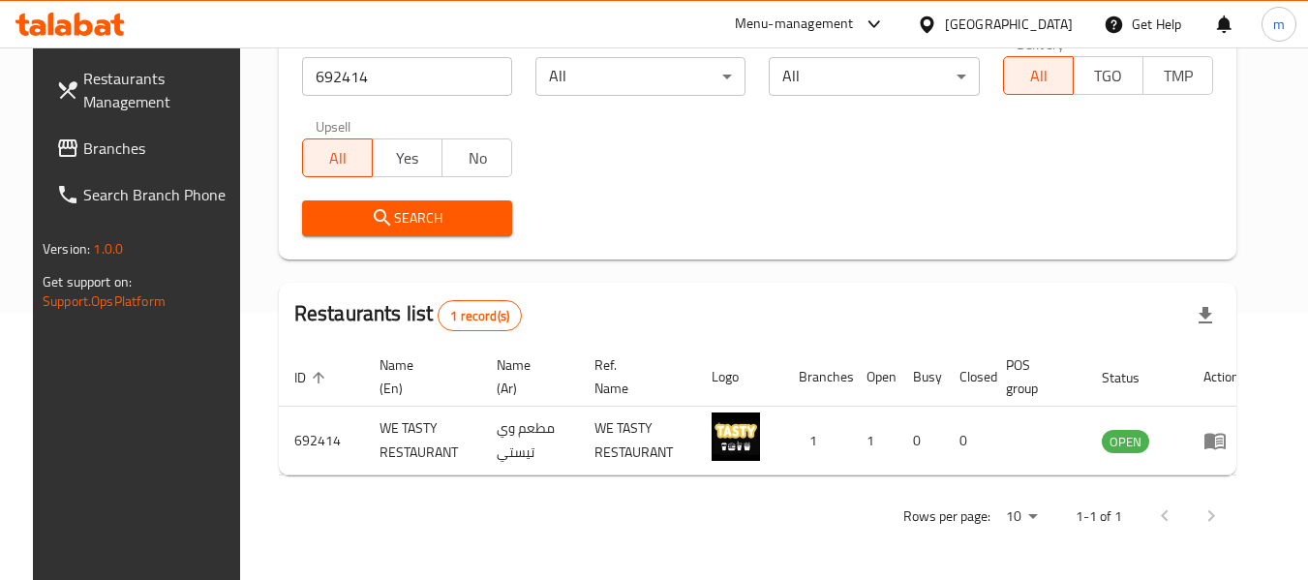
click at [151, 150] on span "Branches" at bounding box center [159, 147] width 153 height 23
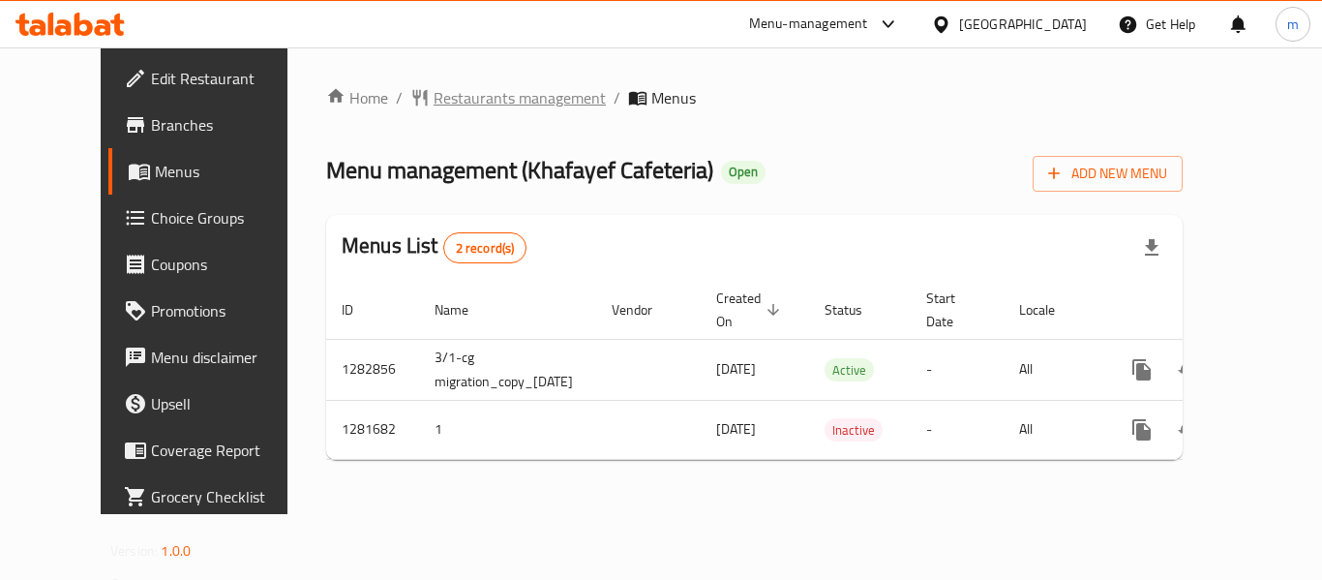
click at [458, 107] on span "Restaurants management" at bounding box center [520, 97] width 172 height 23
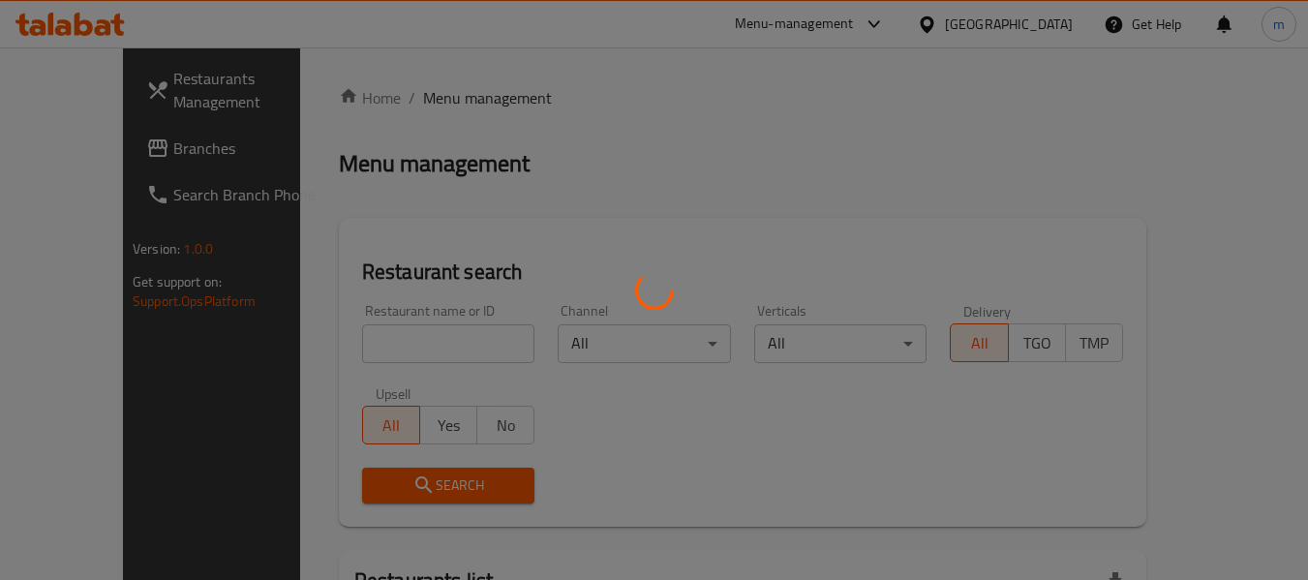
click at [390, 336] on div at bounding box center [654, 290] width 1308 height 580
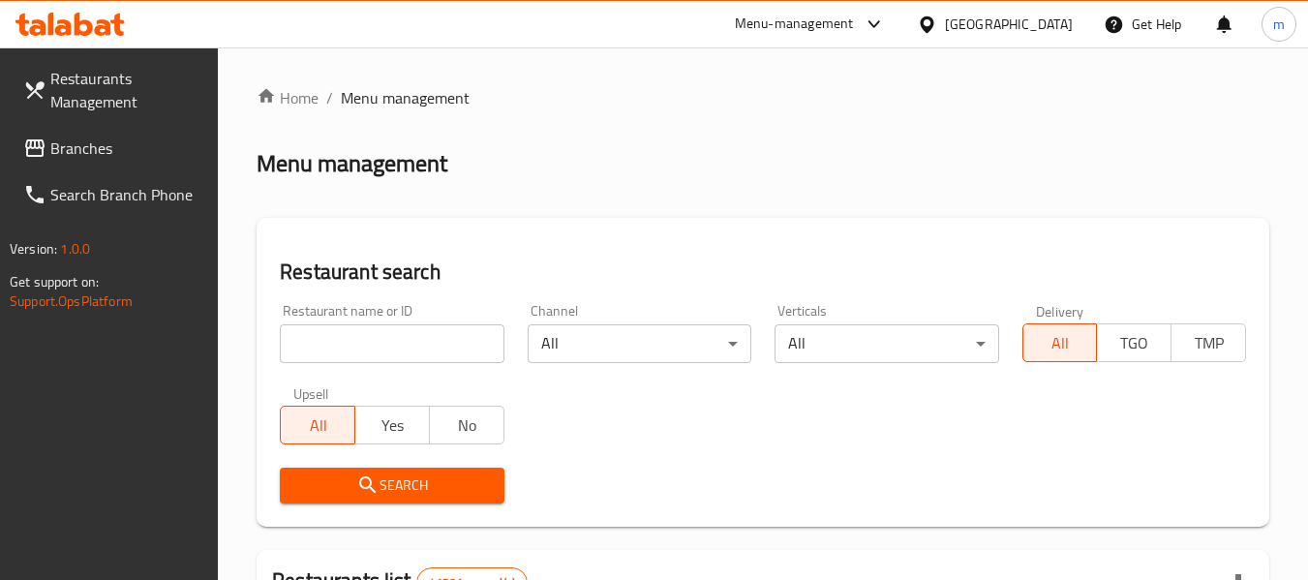
click at [358, 344] on input "search" at bounding box center [392, 343] width 224 height 39
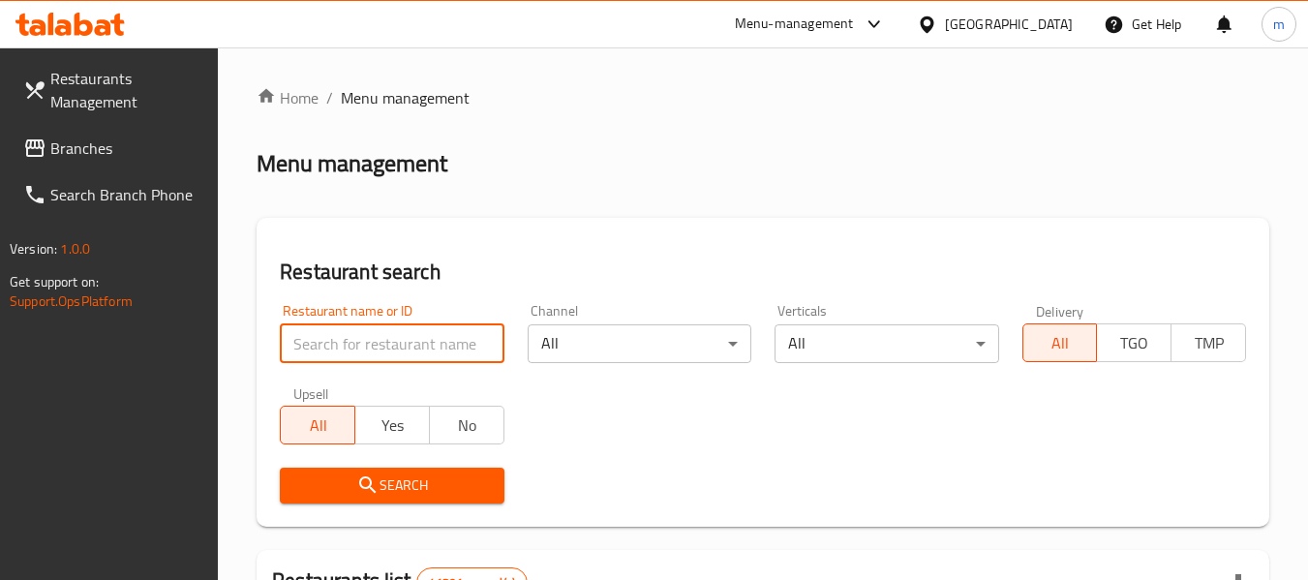
click at [358, 344] on input "search" at bounding box center [392, 343] width 224 height 39
paste input "694513"
type input "694513"
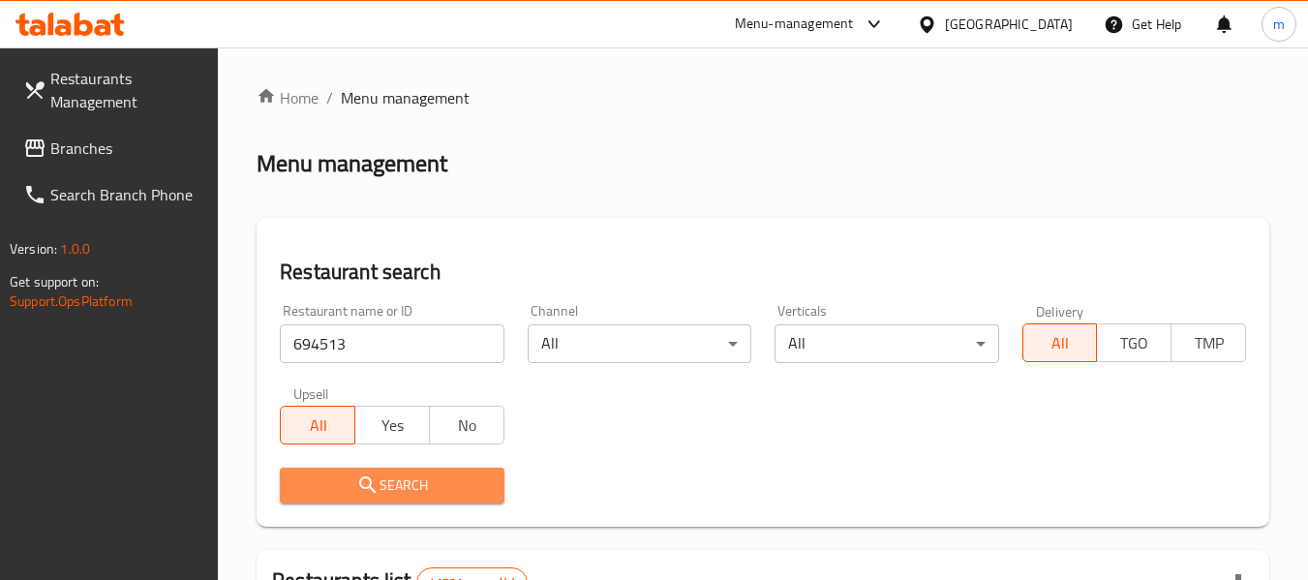
click at [398, 491] on span "Search" at bounding box center [391, 485] width 193 height 24
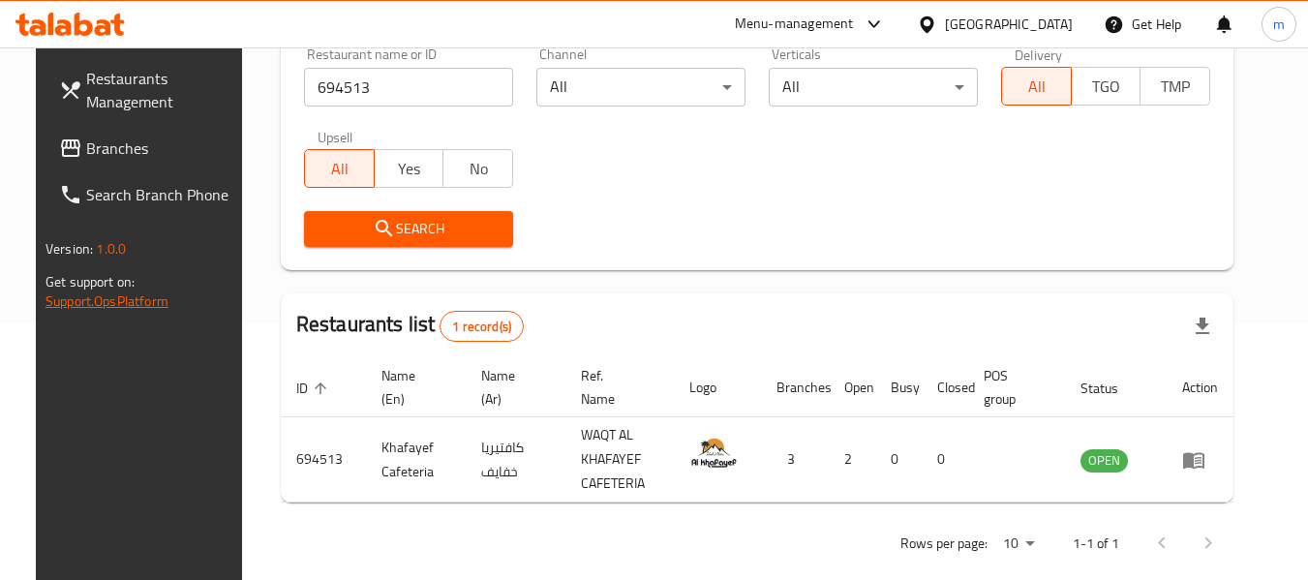
scroll to position [284, 0]
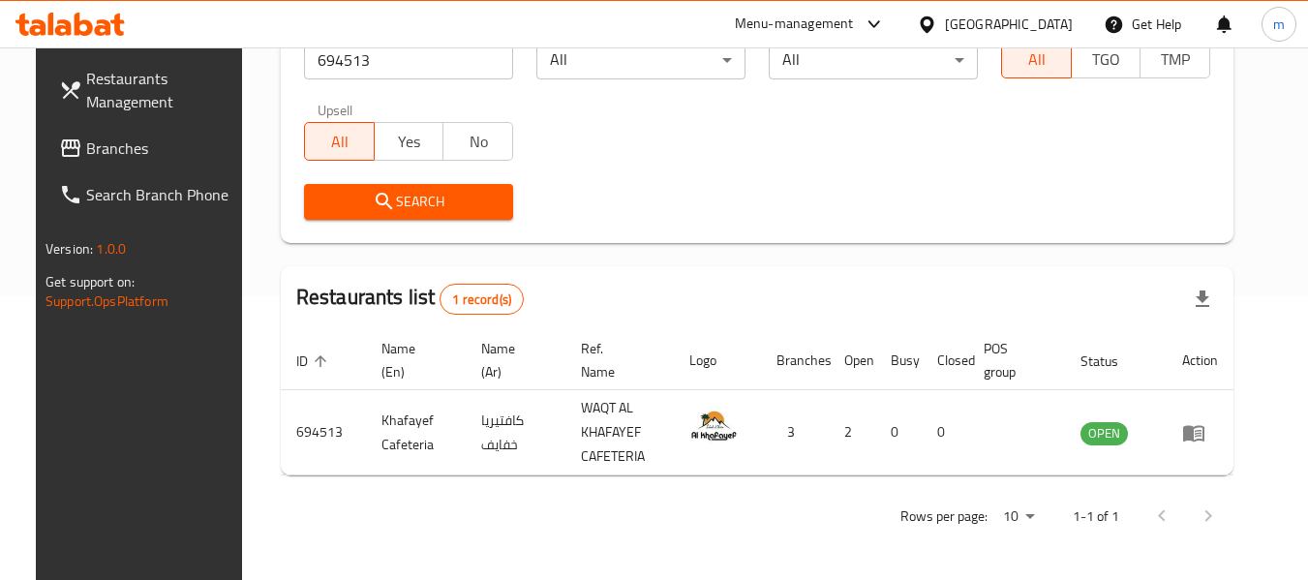
click at [86, 153] on span "Branches" at bounding box center [162, 147] width 153 height 23
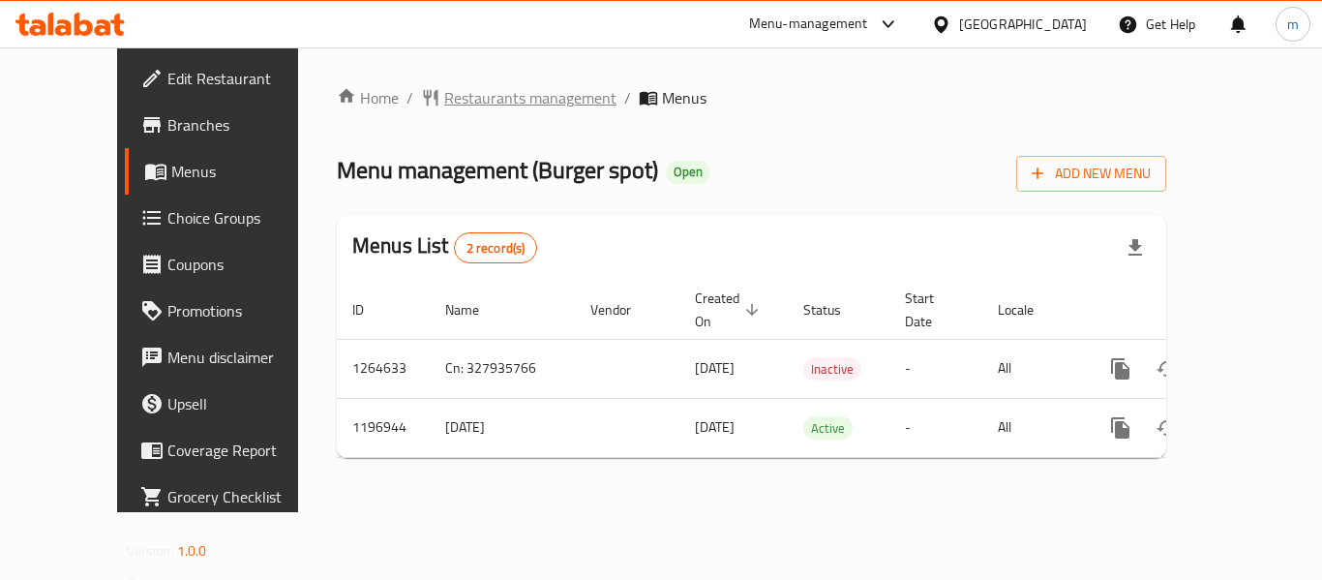
click at [444, 97] on span "Restaurants management" at bounding box center [530, 97] width 172 height 23
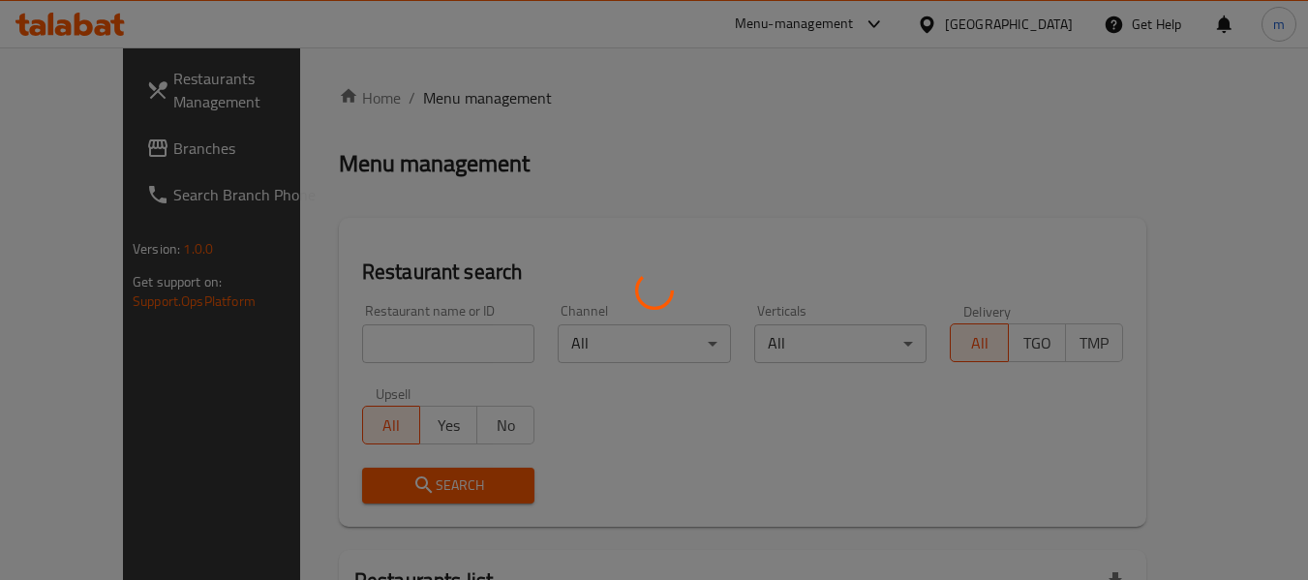
click at [390, 335] on div at bounding box center [654, 290] width 1308 height 580
click at [340, 354] on div at bounding box center [654, 290] width 1308 height 580
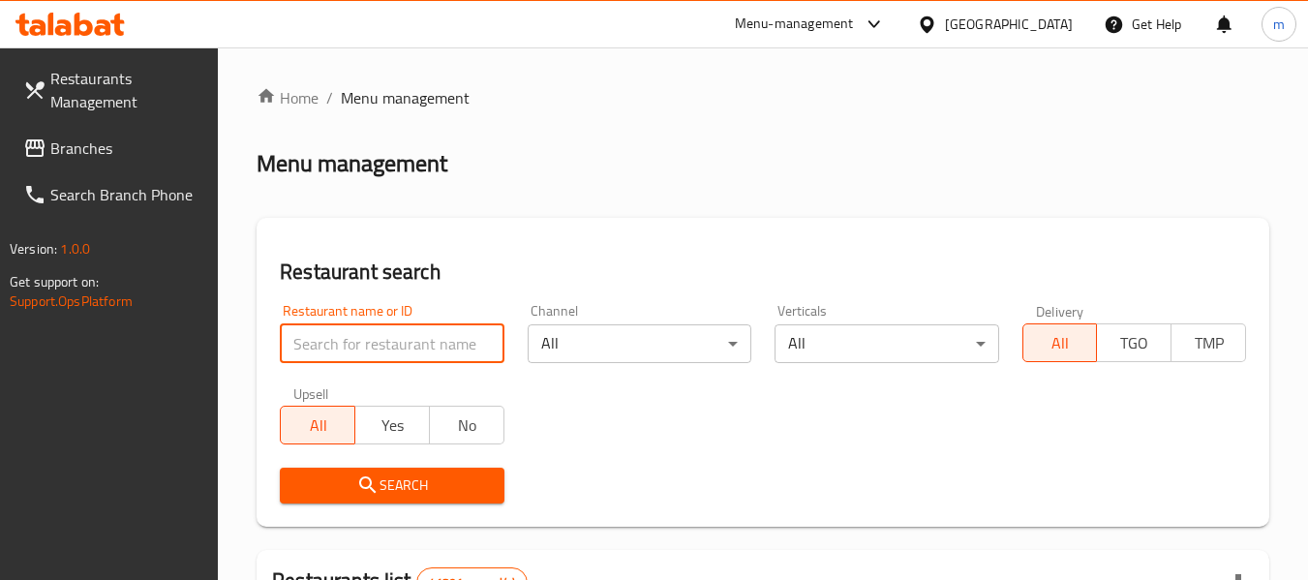
click at [340, 354] on input "search" at bounding box center [392, 343] width 224 height 39
paste input "667899"
type input "667899"
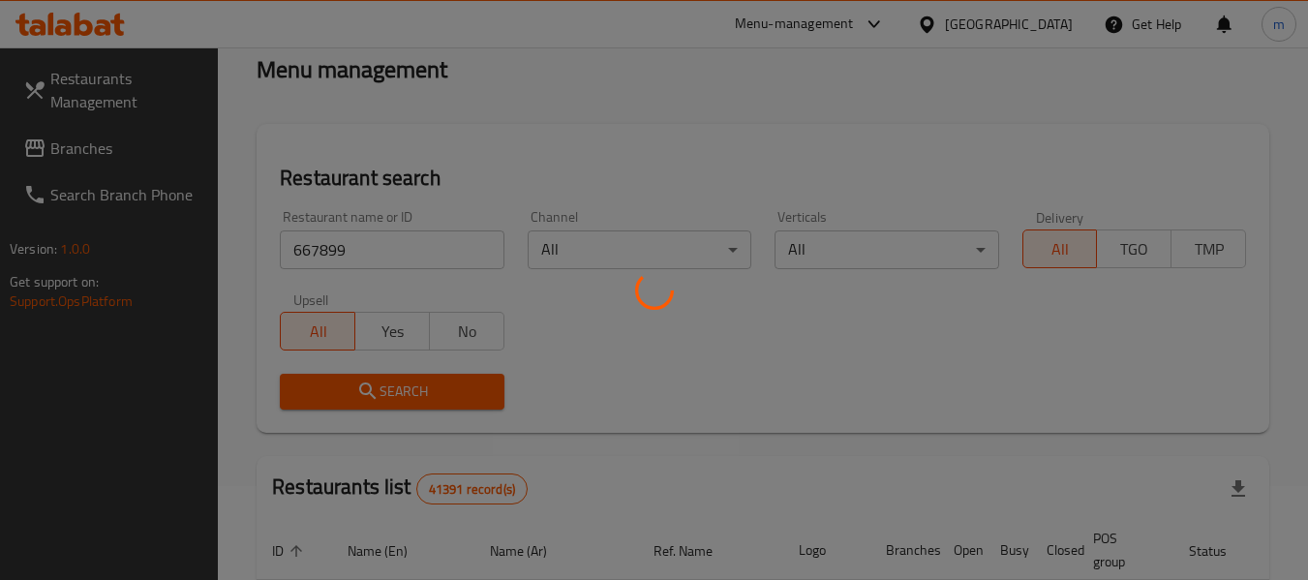
scroll to position [284, 0]
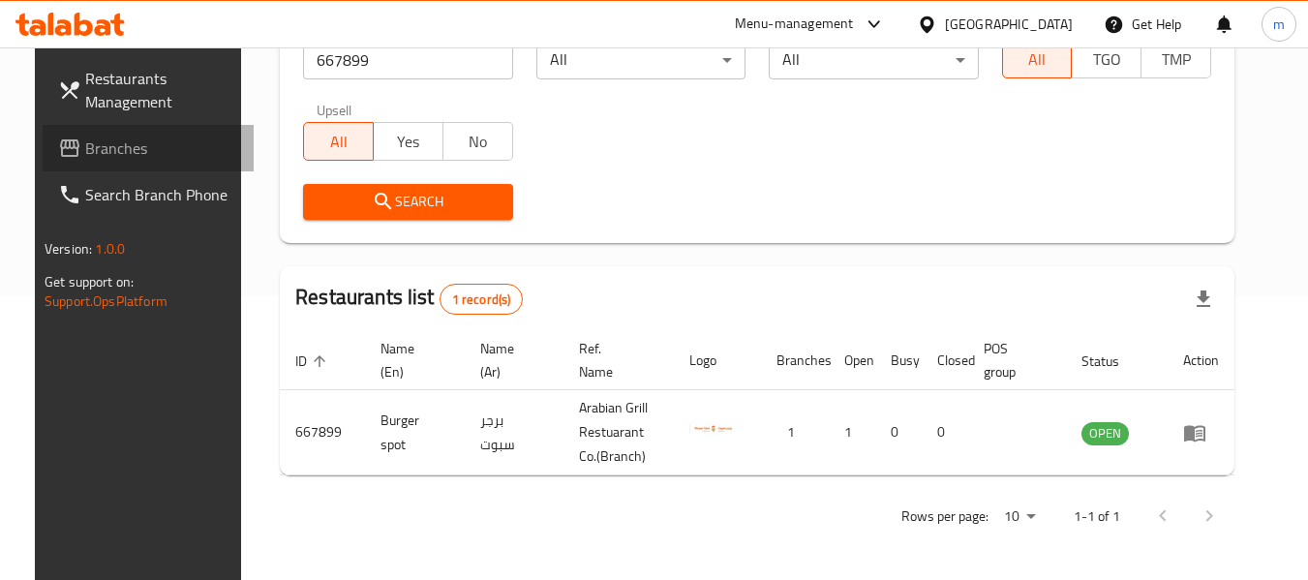
click at [130, 157] on span "Branches" at bounding box center [161, 147] width 153 height 23
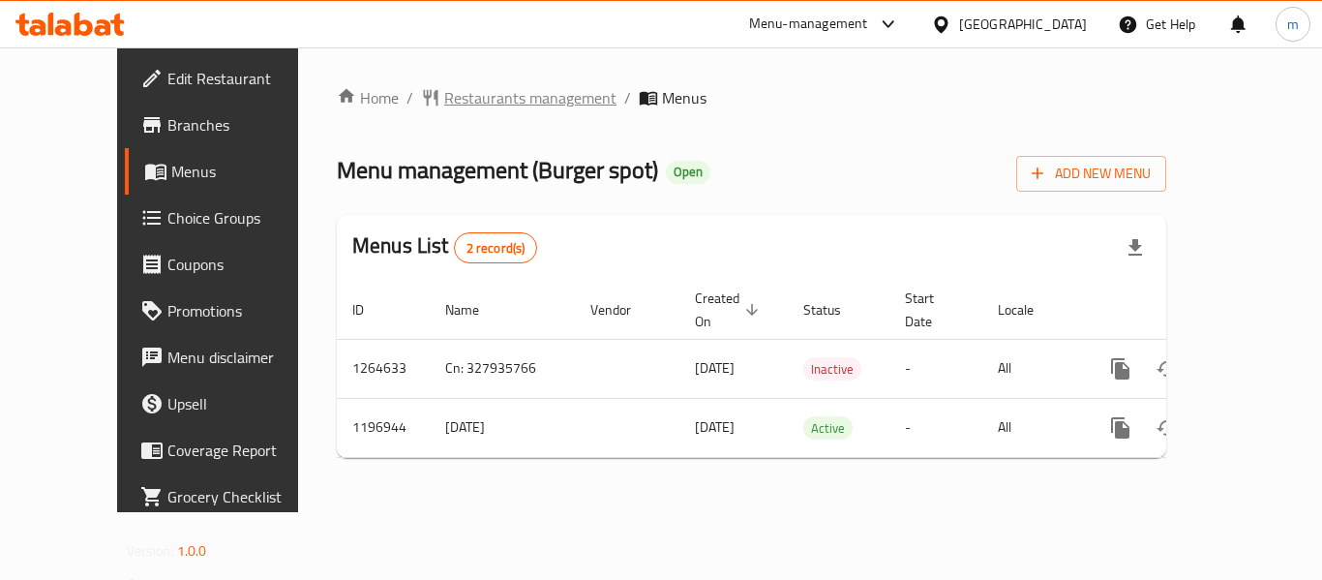
click at [464, 97] on span "Restaurants management" at bounding box center [530, 97] width 172 height 23
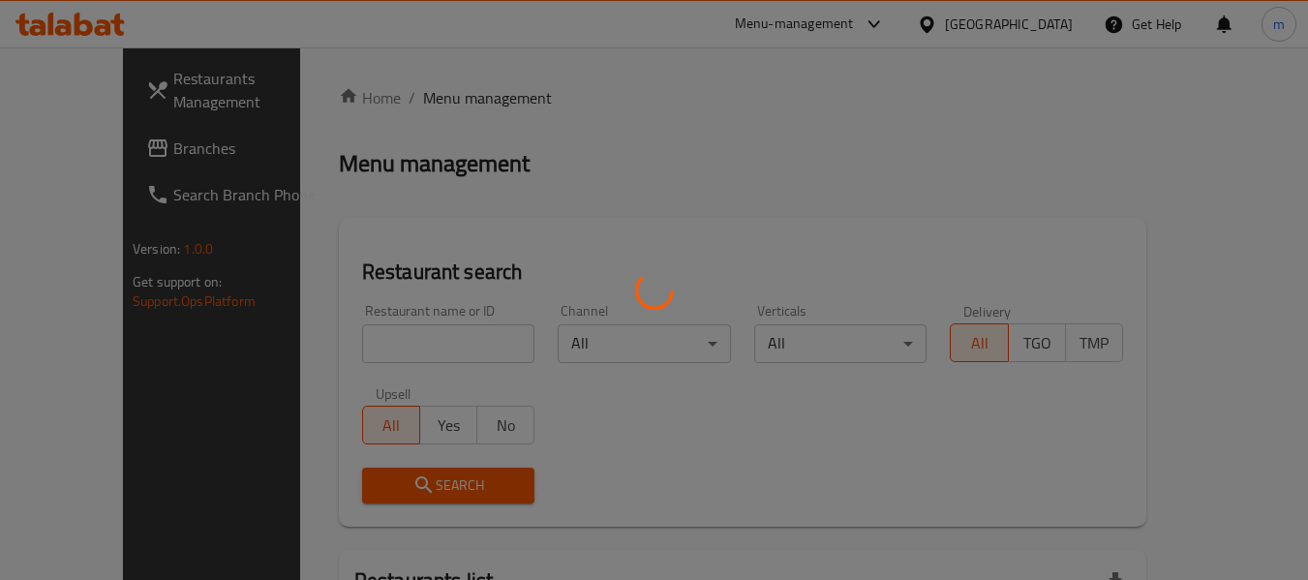
click at [381, 353] on div at bounding box center [654, 290] width 1308 height 580
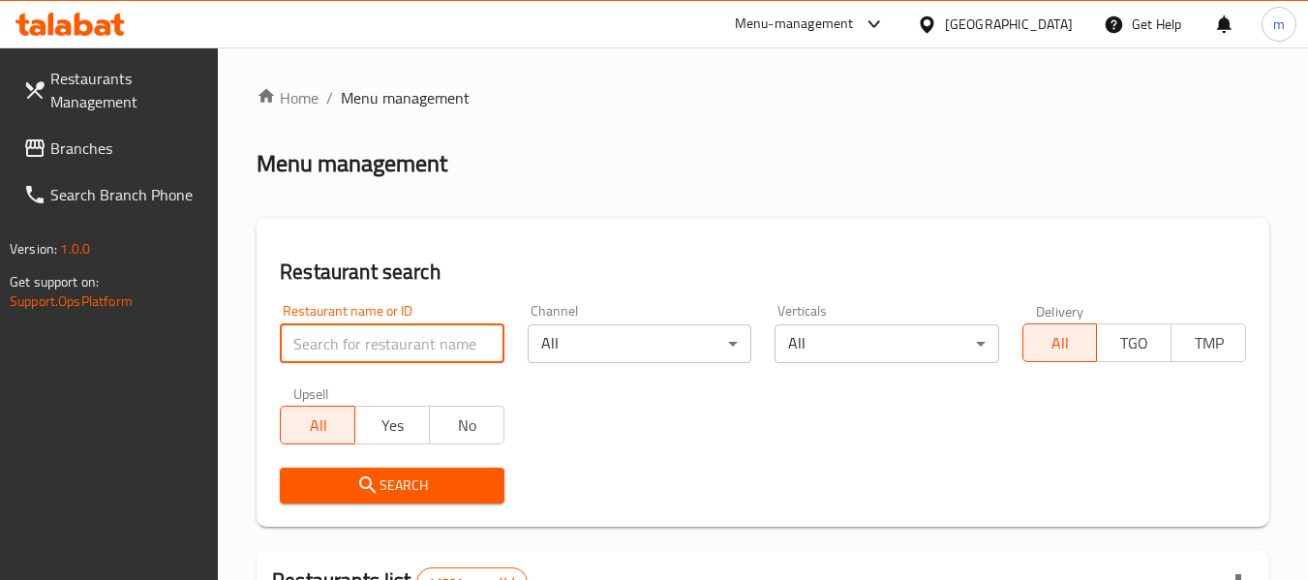
click at [380, 353] on input "search" at bounding box center [392, 343] width 224 height 39
paste input "667899"
type input "667899"
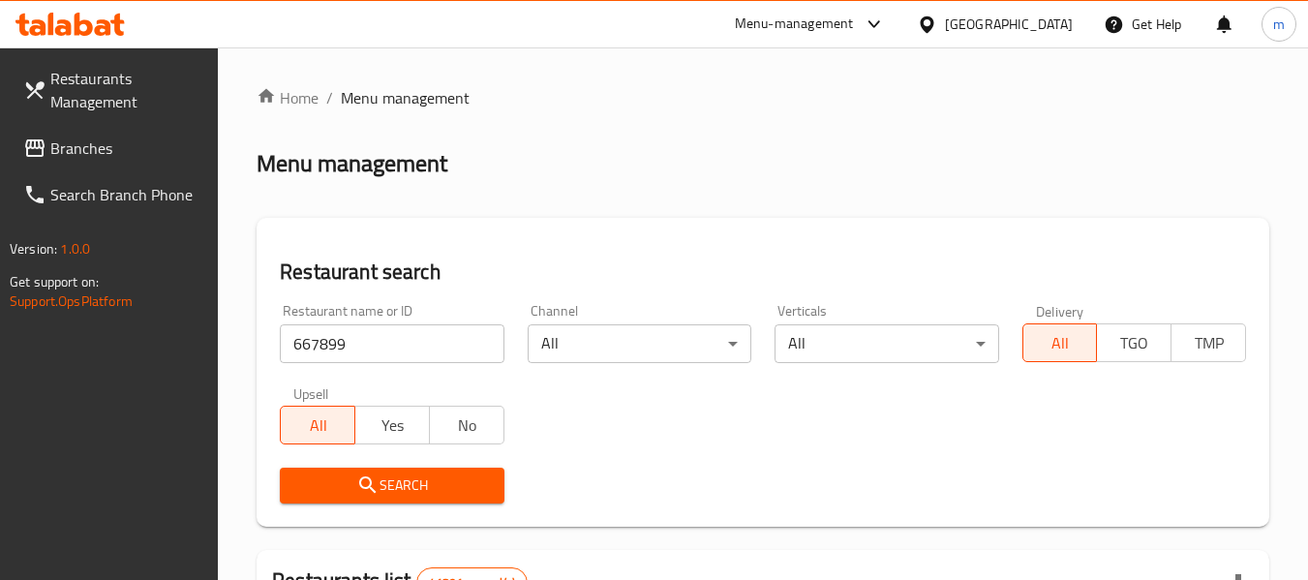
click at [389, 485] on span "Search" at bounding box center [391, 485] width 193 height 24
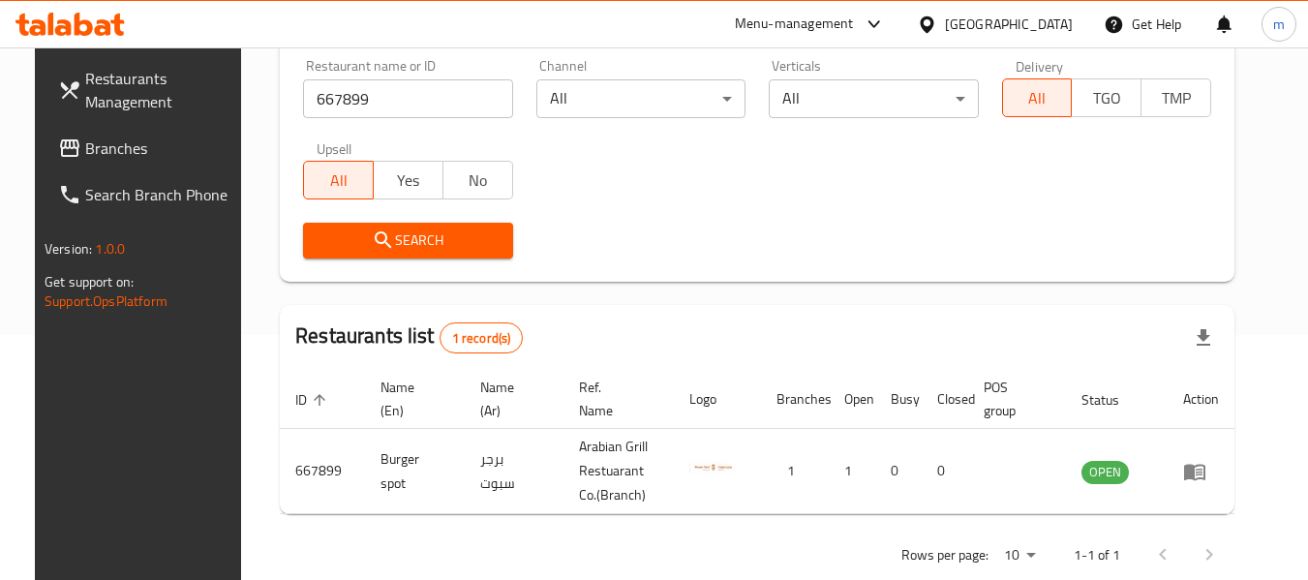
scroll to position [284, 0]
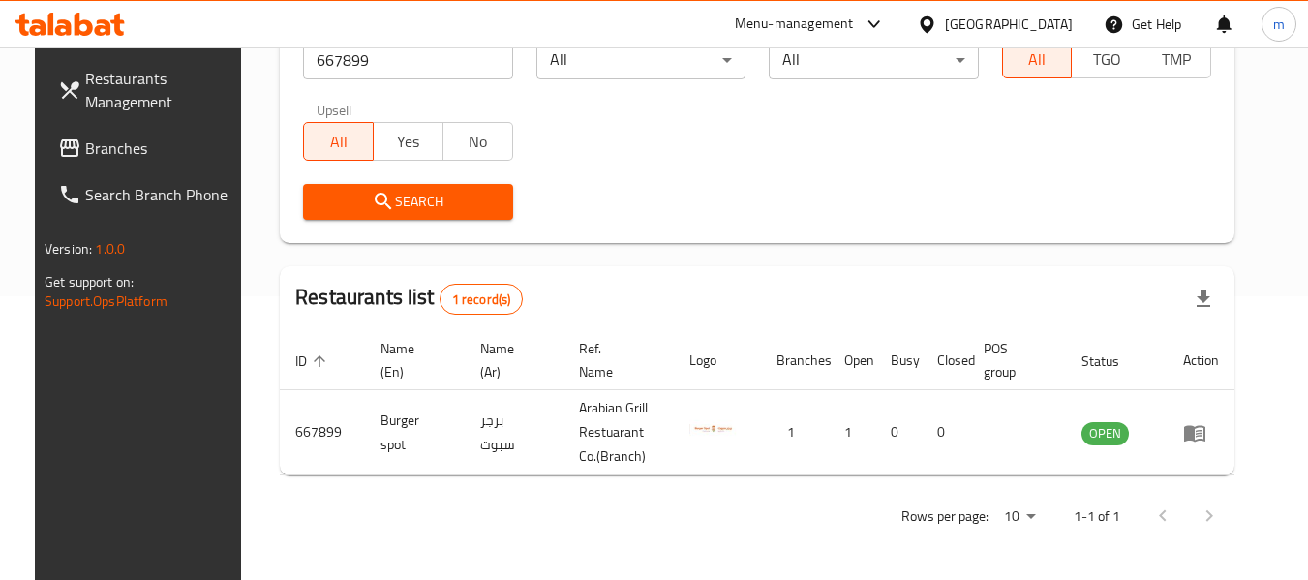
click at [120, 153] on span "Branches" at bounding box center [161, 147] width 153 height 23
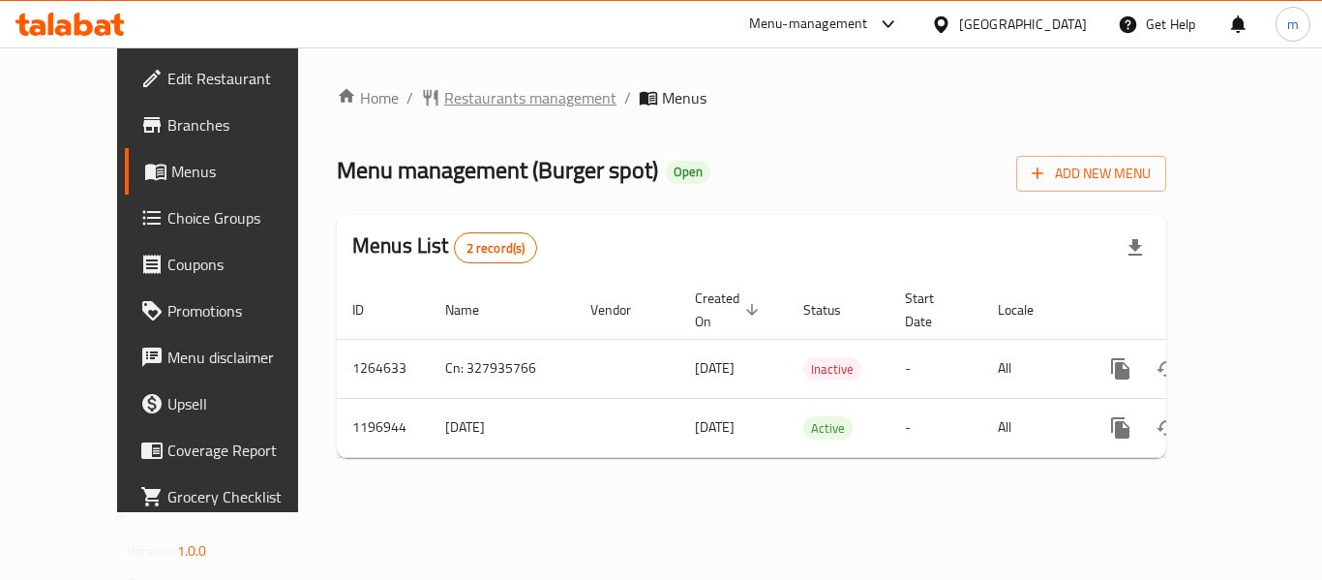
click at [444, 101] on span "Restaurants management" at bounding box center [530, 97] width 172 height 23
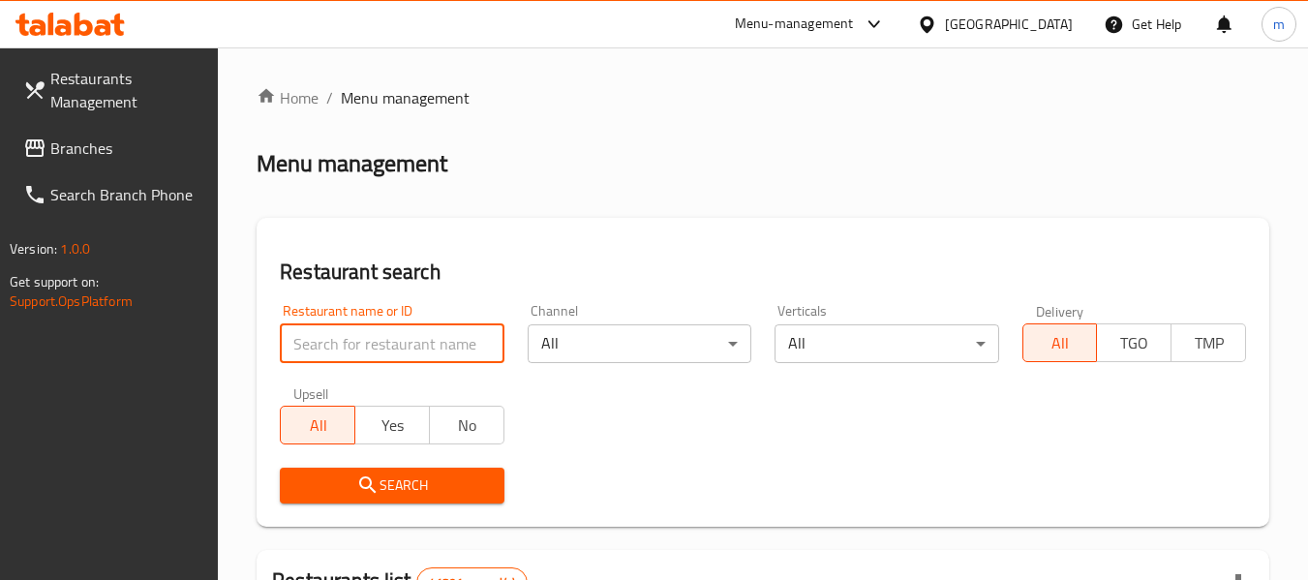
click at [371, 348] on input "search" at bounding box center [392, 343] width 224 height 39
paste input "667899"
type input "667899"
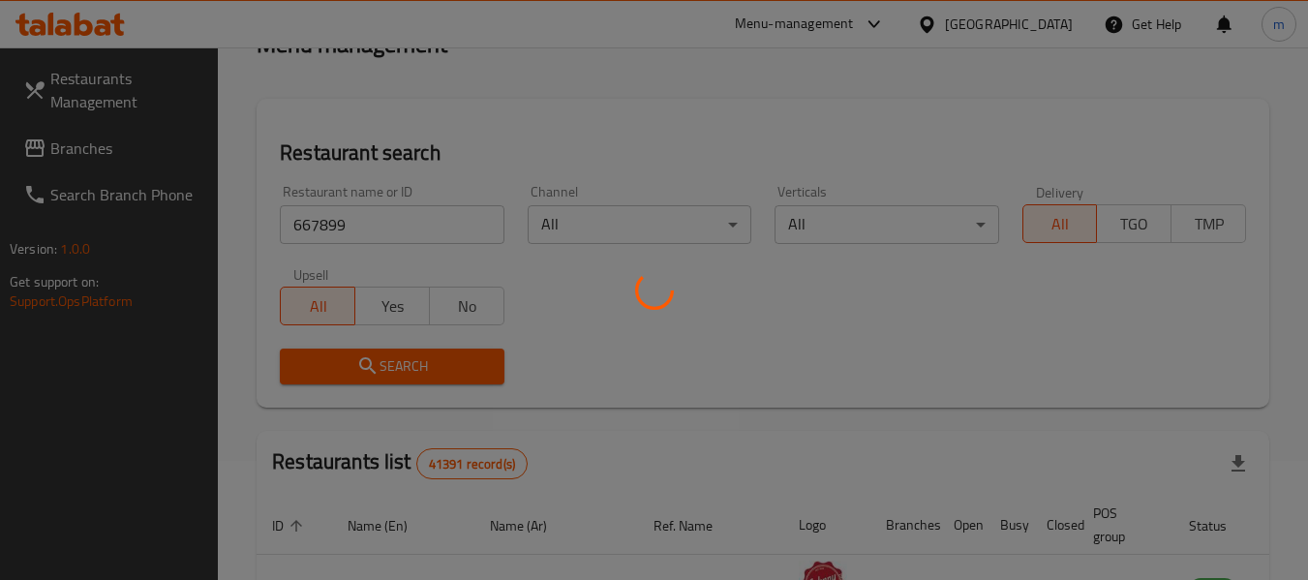
scroll to position [194, 0]
